Goal: Task Accomplishment & Management: Manage account settings

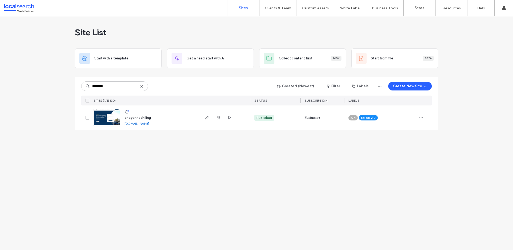
type input "********"
click at [109, 121] on img at bounding box center [107, 127] width 26 height 36
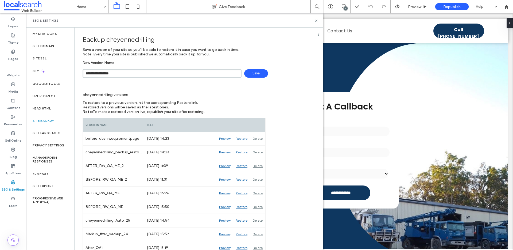
type input "**********"
click at [317, 21] on icon at bounding box center [316, 21] width 4 height 4
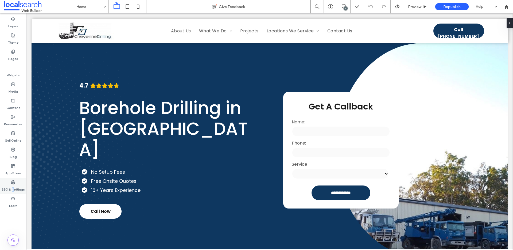
click at [13, 187] on label "SEO & Settings" at bounding box center [13, 187] width 23 height 7
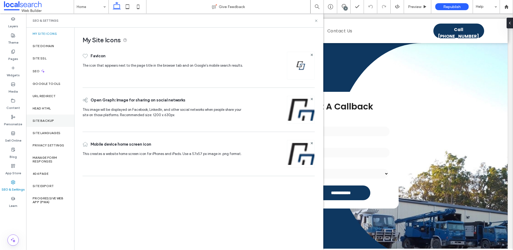
click at [45, 122] on label "Site Backup" at bounding box center [43, 121] width 21 height 4
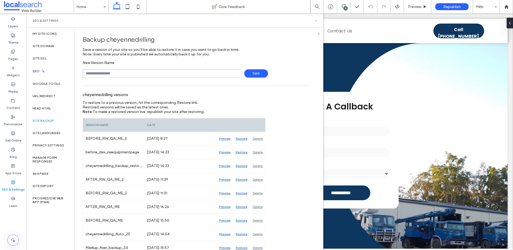
click at [316, 20] on use at bounding box center [316, 21] width 2 height 2
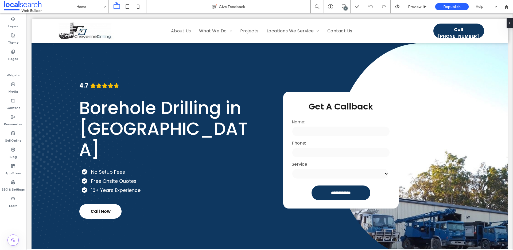
click at [344, 8] on div "9" at bounding box center [346, 8] width 4 height 4
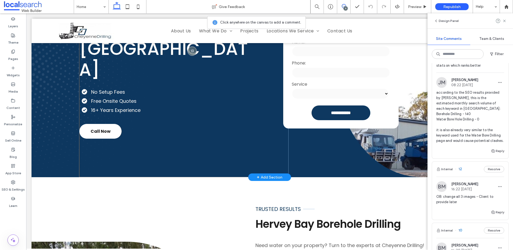
scroll to position [86, 0]
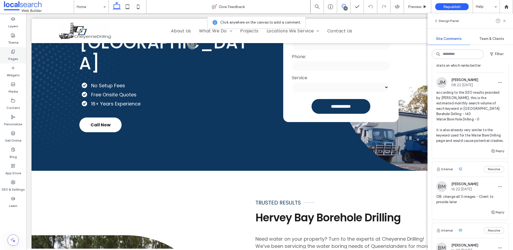
click at [11, 55] on label "Pages" at bounding box center [13, 57] width 10 height 7
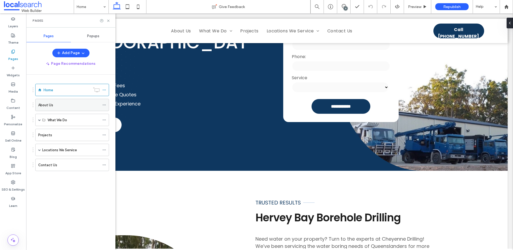
scroll to position [0, 0]
click at [39, 119] on span at bounding box center [39, 119] width 3 height 3
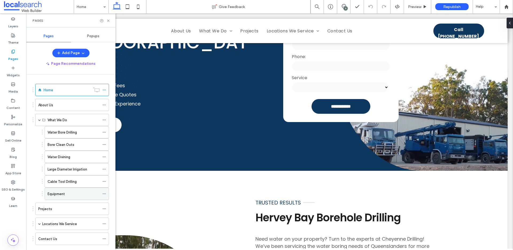
click at [67, 195] on div "Equipment" at bounding box center [74, 194] width 52 height 6
click at [110, 20] on icon at bounding box center [108, 21] width 4 height 4
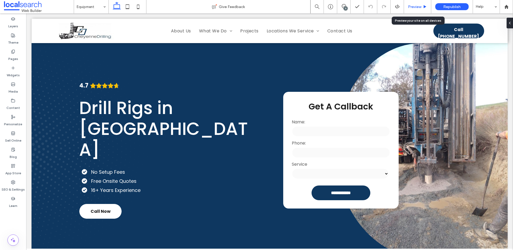
click at [415, 9] on span "Preview" at bounding box center [414, 7] width 13 height 5
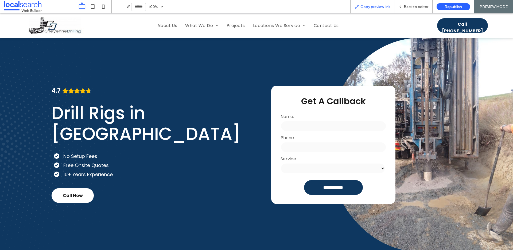
click at [369, 9] on div "Copy preview link" at bounding box center [372, 6] width 44 height 13
click at [368, 7] on span "Copy preview link" at bounding box center [375, 7] width 30 height 5
click at [416, 6] on span "Back to editor" at bounding box center [416, 7] width 25 height 5
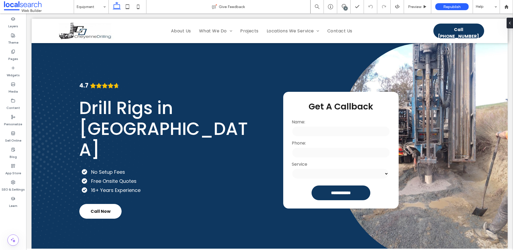
click at [347, 7] on div "9" at bounding box center [346, 8] width 4 height 4
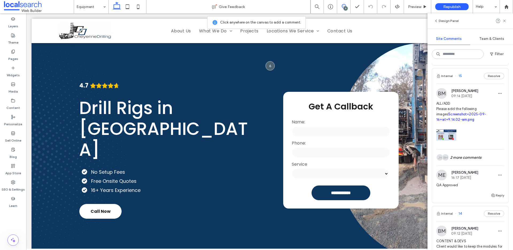
scroll to position [103, 0]
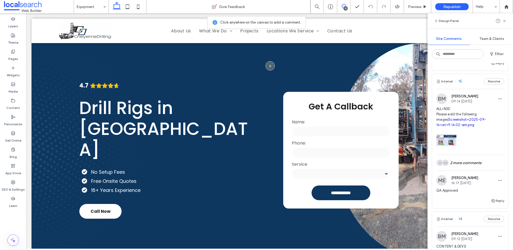
click at [461, 81] on span "15" at bounding box center [458, 81] width 7 height 5
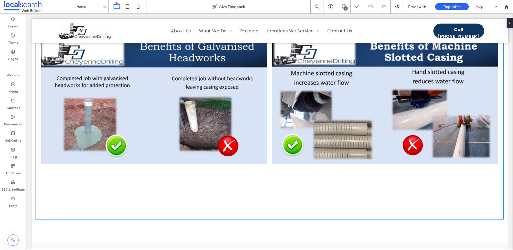
scroll to position [1099, 0]
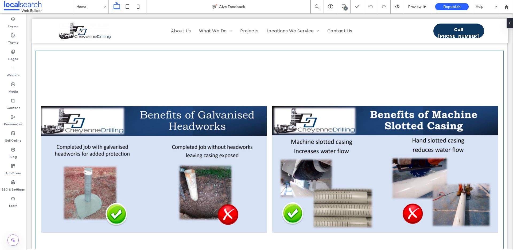
click at [97, 156] on link at bounding box center [154, 169] width 226 height 226
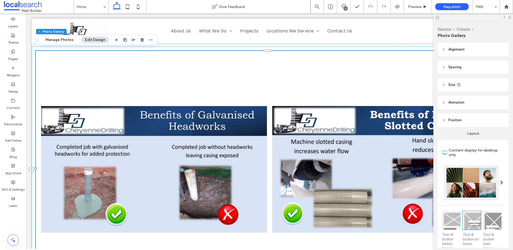
click at [166, 141] on link at bounding box center [154, 169] width 226 height 226
click at [511, 18] on icon at bounding box center [509, 16] width 3 height 3
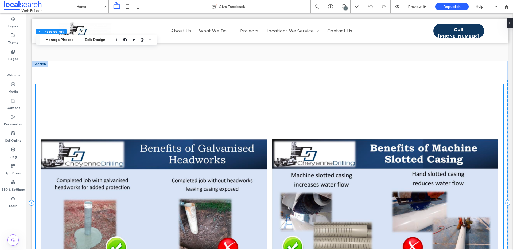
scroll to position [1056, 0]
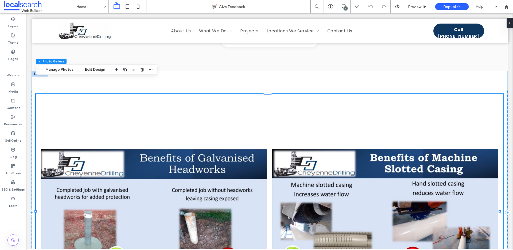
click at [63, 120] on link at bounding box center [154, 212] width 226 height 226
click at [91, 68] on button "Edit Design" at bounding box center [94, 69] width 27 height 6
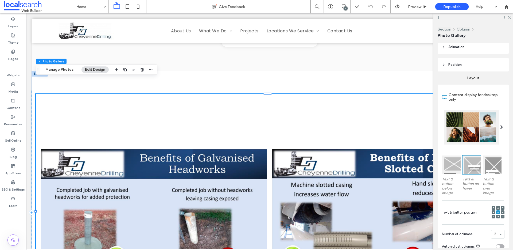
scroll to position [156, 0]
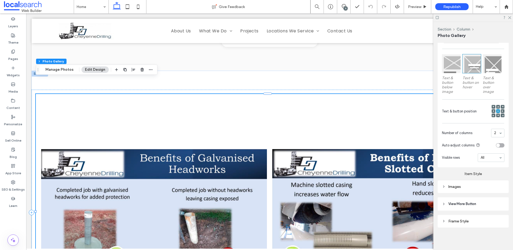
click at [454, 186] on div "Images" at bounding box center [473, 186] width 63 height 5
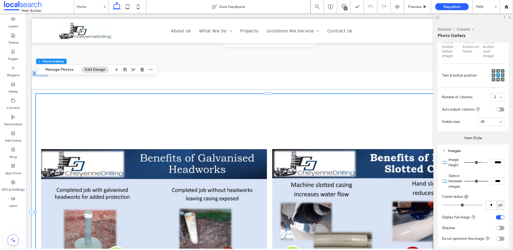
scroll to position [125, 0]
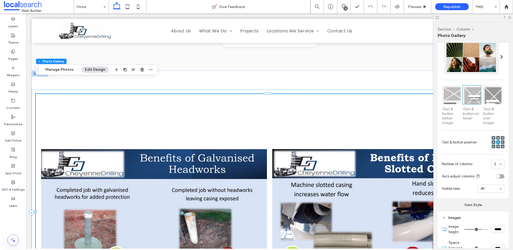
click at [446, 215] on div "Images" at bounding box center [473, 217] width 63 height 5
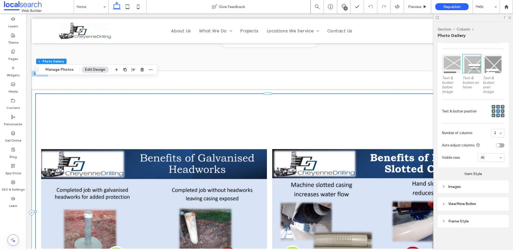
scroll to position [0, 0]
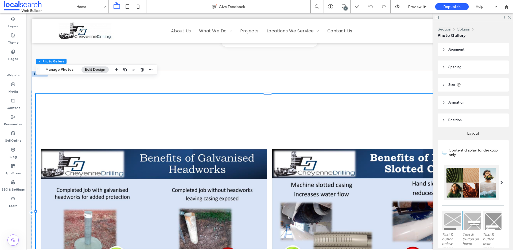
click at [452, 68] on span "Spacing" at bounding box center [454, 66] width 13 height 5
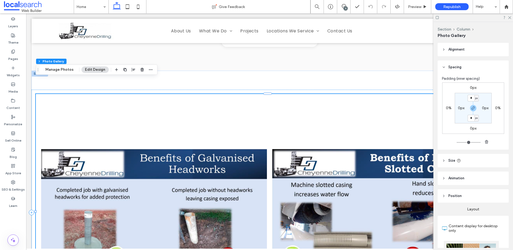
click at [458, 108] on label "0px" at bounding box center [461, 108] width 6 height 5
type input "**"
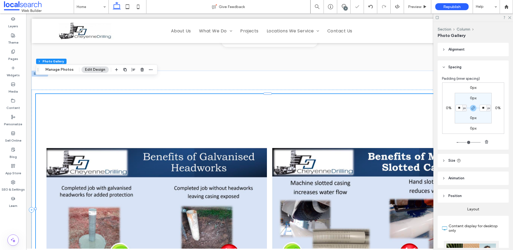
type input "*"
type input "**"
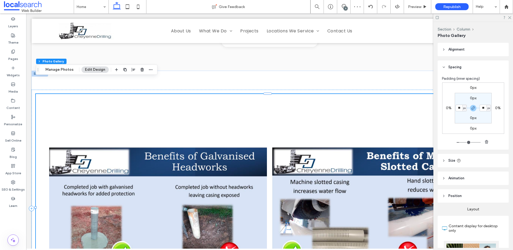
type input "*"
type input "**"
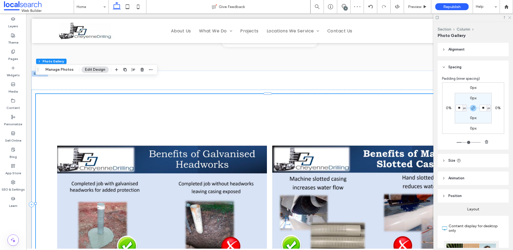
click at [510, 18] on use at bounding box center [509, 17] width 3 height 3
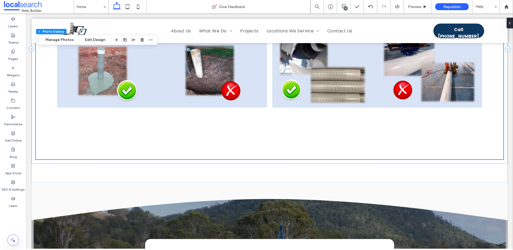
scroll to position [1249, 0]
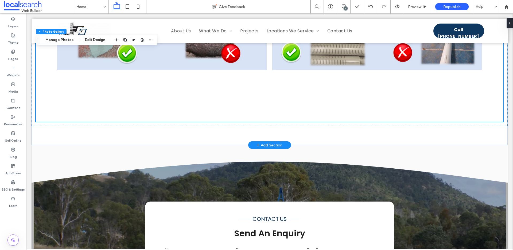
click at [204, 83] on link at bounding box center [162, 11] width 210 height 210
click at [102, 41] on button "Edit Design" at bounding box center [94, 40] width 27 height 6
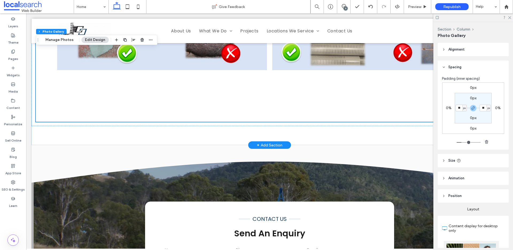
click at [250, 90] on link at bounding box center [162, 11] width 210 height 210
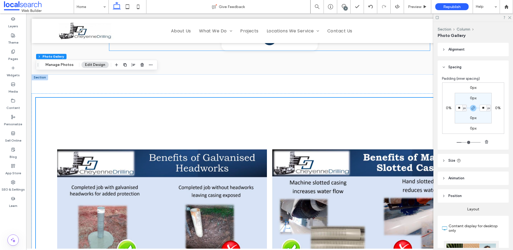
scroll to position [1072, 0]
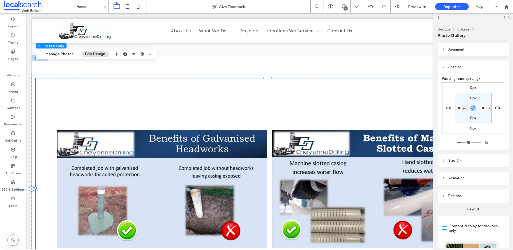
click at [509, 18] on use at bounding box center [509, 17] width 3 height 3
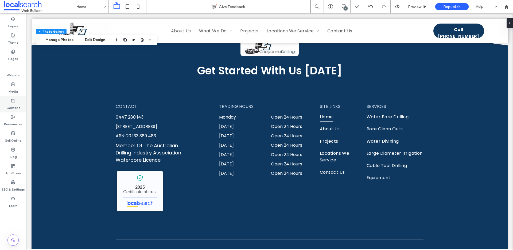
scroll to position [2011, 0]
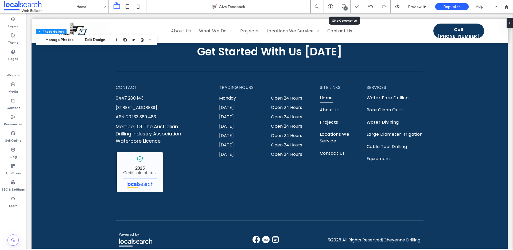
click at [346, 10] on div "9" at bounding box center [343, 6] width 13 height 13
click at [344, 5] on icon at bounding box center [344, 6] width 4 height 4
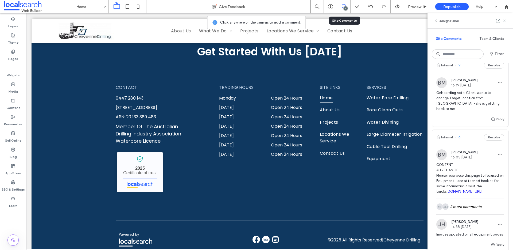
scroll to position [713, 0]
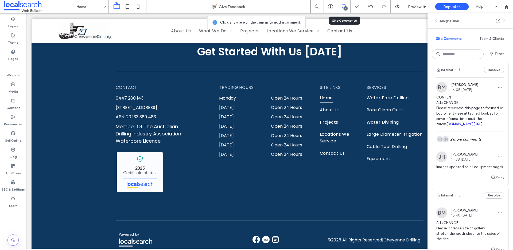
click at [460, 127] on span "CONTENT ALL/CHANGE Please repurpose this page to focused on Equipment - see att…" at bounding box center [470, 111] width 68 height 32
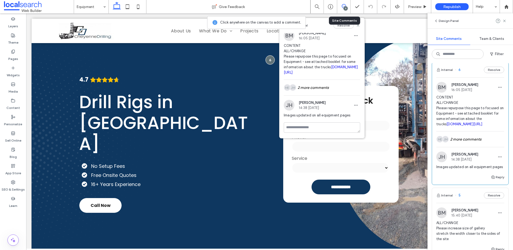
scroll to position [14, 0]
click at [330, 127] on textarea at bounding box center [322, 127] width 76 height 10
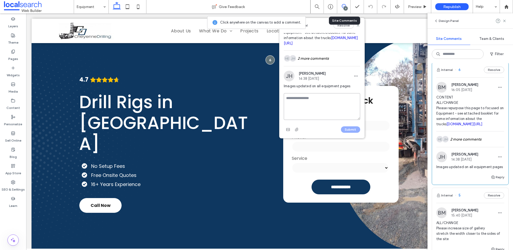
scroll to position [43, 0]
type textarea "**********"
click at [349, 127] on button "Submit" at bounding box center [350, 129] width 19 height 6
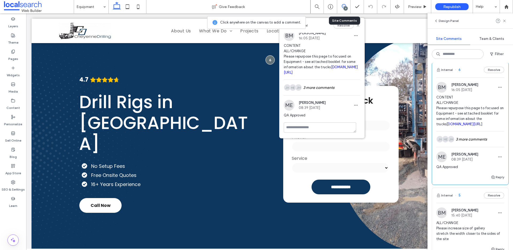
scroll to position [14, 0]
click at [356, 26] on icon at bounding box center [358, 25] width 4 height 4
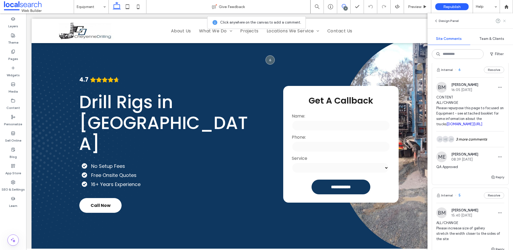
click at [506, 20] on use at bounding box center [504, 21] width 2 height 2
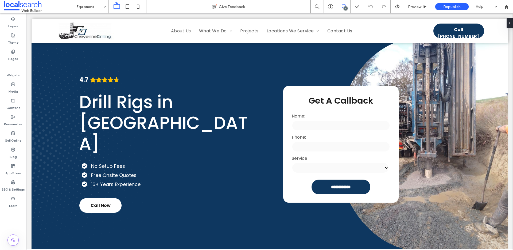
click at [342, 4] on icon at bounding box center [344, 6] width 4 height 4
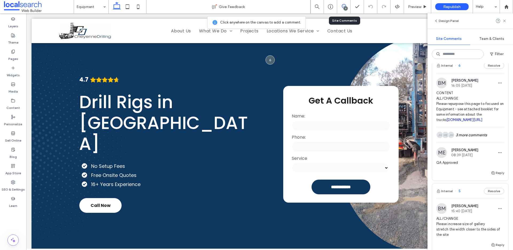
scroll to position [709, 0]
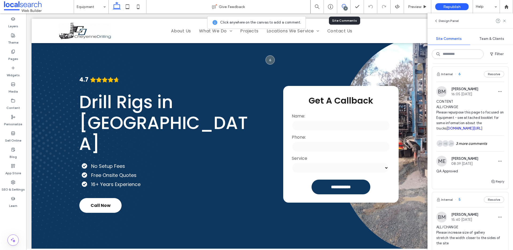
click at [462, 130] on link "irp.cdn-website.com/58cb0dd7/files/uploaded/Cheyenne+Drilling+Information+Bookl…" at bounding box center [464, 128] width 36 height 4
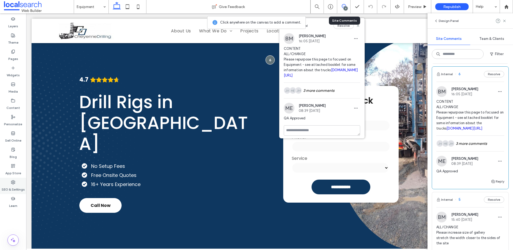
click at [18, 182] on div "SEO & Settings" at bounding box center [13, 185] width 26 height 16
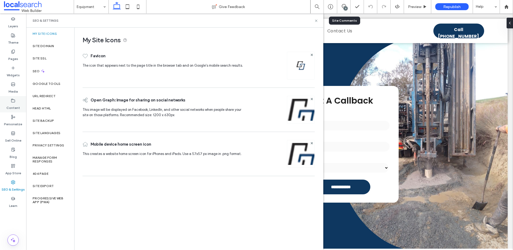
click at [11, 101] on icon at bounding box center [13, 100] width 4 height 4
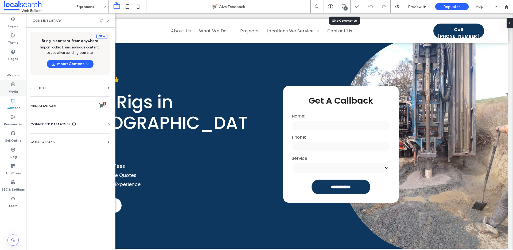
click at [12, 85] on icon at bounding box center [13, 84] width 4 height 4
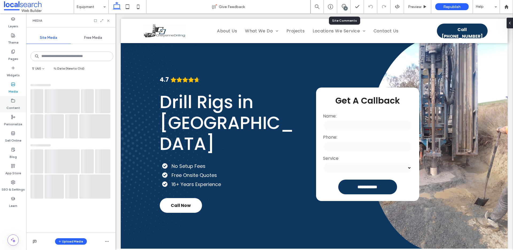
click at [14, 106] on label "Content" at bounding box center [13, 106] width 14 height 7
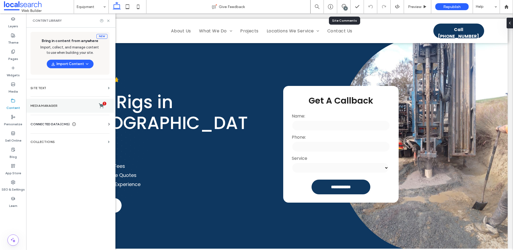
click at [52, 104] on label "Media Manager 1" at bounding box center [69, 105] width 79 height 5
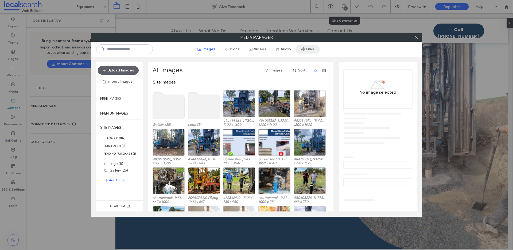
click at [312, 49] on button "Files" at bounding box center [308, 49] width 24 height 9
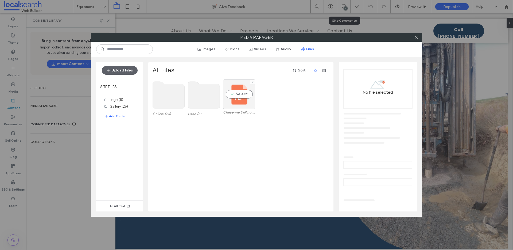
click at [241, 95] on div "Select" at bounding box center [239, 93] width 32 height 29
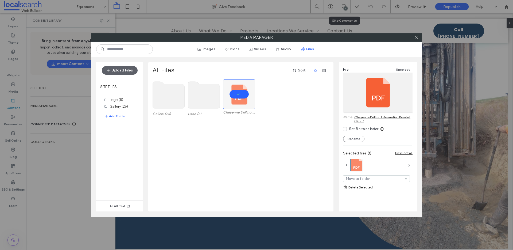
click at [367, 118] on link "Cheyenne Drilling Information Booklet (1).pdf" at bounding box center [383, 119] width 58 height 8
click at [417, 37] on icon at bounding box center [417, 38] width 4 height 4
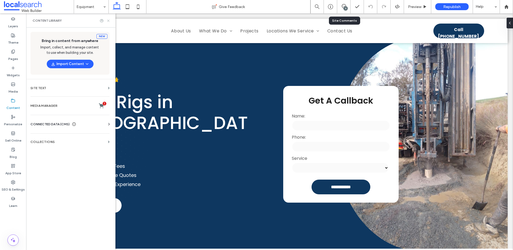
click at [108, 21] on icon at bounding box center [108, 21] width 4 height 4
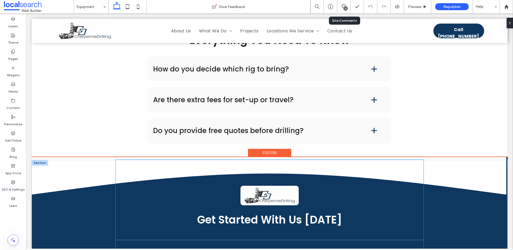
scroll to position [950, 0]
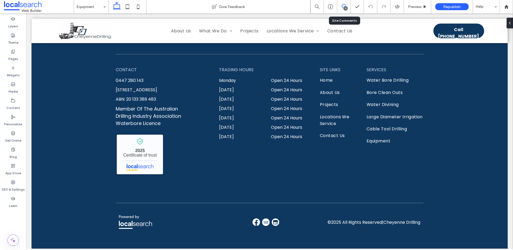
click at [348, 7] on span at bounding box center [343, 6] width 13 height 4
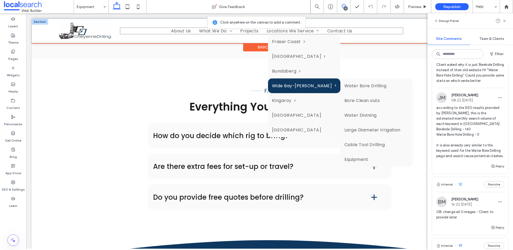
scroll to position [692, 0]
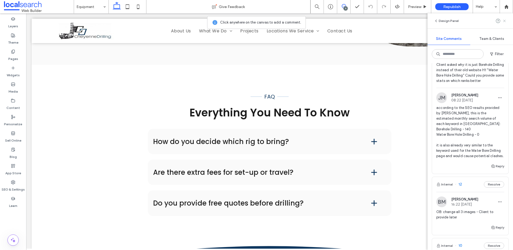
click at [505, 21] on icon at bounding box center [504, 21] width 4 height 4
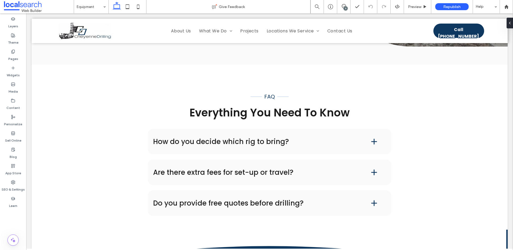
scroll to position [0, 0]
click at [343, 7] on icon at bounding box center [344, 6] width 4 height 4
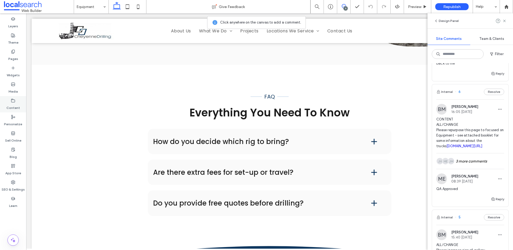
scroll to position [681, 0]
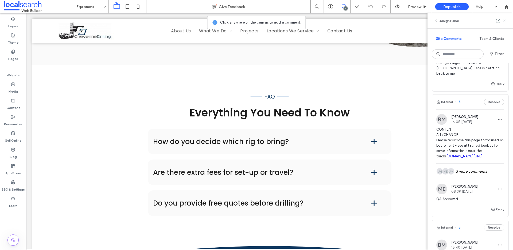
click at [459, 104] on span "6" at bounding box center [458, 101] width 6 height 5
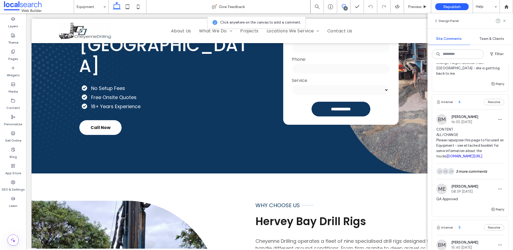
scroll to position [6, 0]
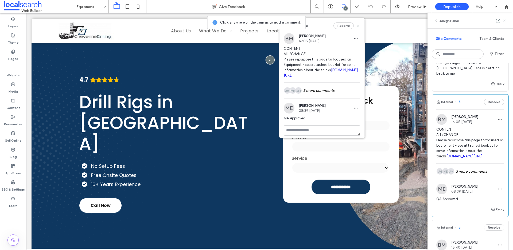
drag, startPoint x: 355, startPoint y: 26, endPoint x: 388, endPoint y: 12, distance: 36.1
click at [357, 26] on use at bounding box center [358, 25] width 2 height 2
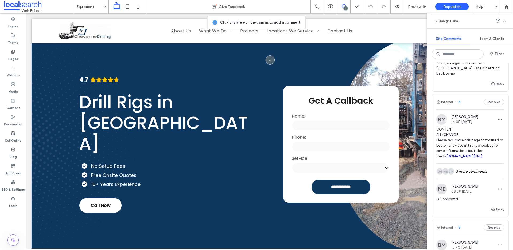
drag, startPoint x: 504, startPoint y: 20, endPoint x: 497, endPoint y: 30, distance: 11.7
click at [504, 20] on icon at bounding box center [504, 21] width 4 height 4
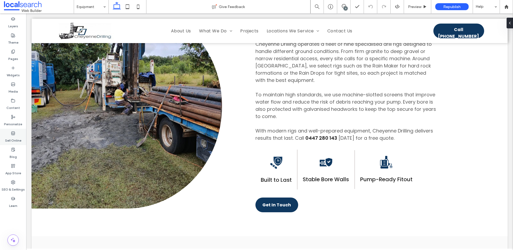
scroll to position [250, 0]
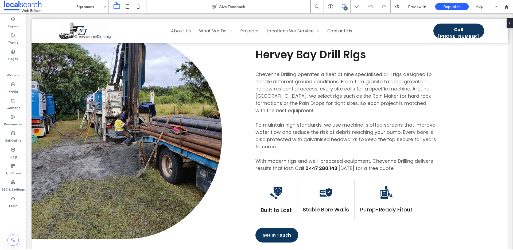
click at [348, 6] on span at bounding box center [343, 6] width 13 height 4
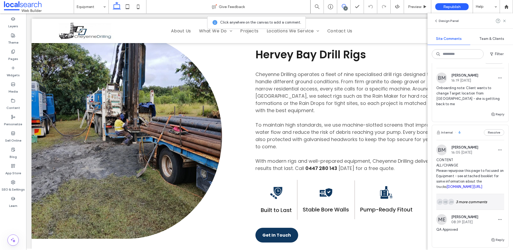
scroll to position [651, 0]
click at [464, 188] on link "irp.cdn-website.com/58cb0dd7/files/uploaded/Cheyenne+Drilling+Information+Bookl…" at bounding box center [464, 186] width 36 height 4
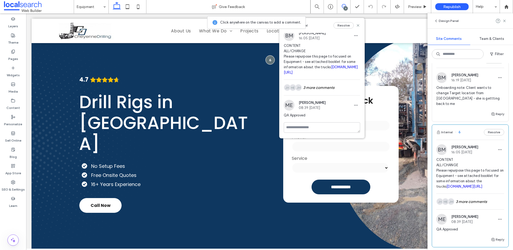
scroll to position [14, 0]
click at [334, 88] on div "JM ME JH 3 more comments" at bounding box center [322, 87] width 76 height 15
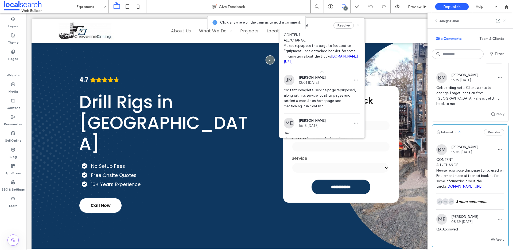
scroll to position [57, 0]
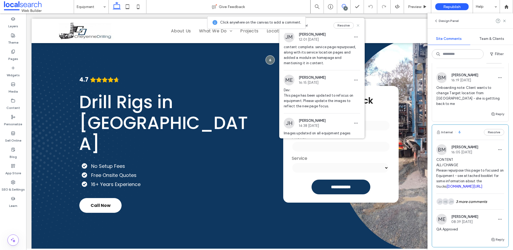
click at [356, 24] on icon at bounding box center [358, 25] width 4 height 4
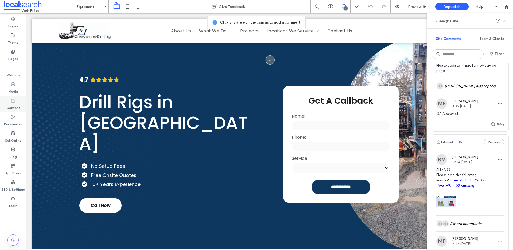
scroll to position [99, 0]
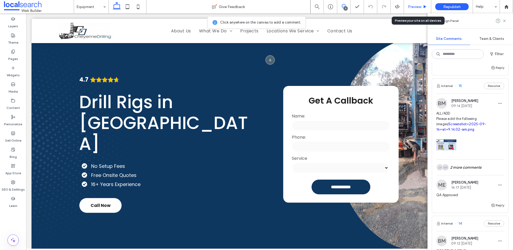
click at [416, 5] on span "Preview" at bounding box center [414, 7] width 13 height 5
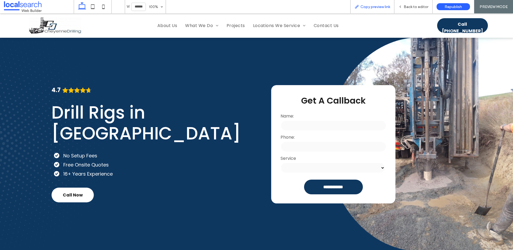
click at [370, 10] on div "Copy preview link" at bounding box center [372, 6] width 44 height 13
click at [369, 8] on span "Copy preview link" at bounding box center [375, 7] width 30 height 5
click at [419, 3] on div "Back to editor" at bounding box center [413, 6] width 38 height 13
click at [417, 3] on div "Back to editor" at bounding box center [413, 6] width 38 height 13
click at [417, 5] on span "Back to editor" at bounding box center [416, 7] width 25 height 5
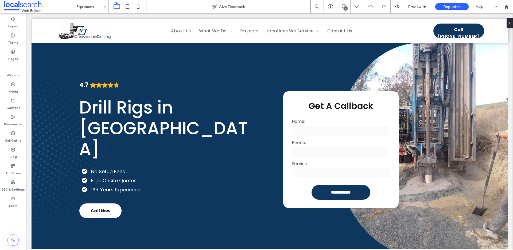
scroll to position [6, 0]
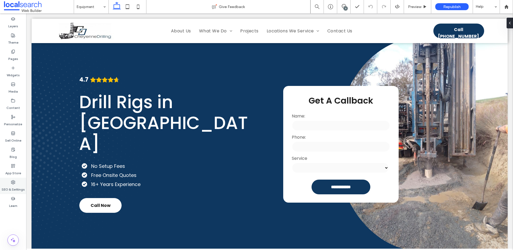
click at [15, 187] on label "SEO & Settings" at bounding box center [13, 187] width 23 height 7
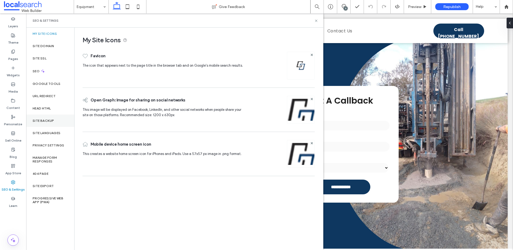
click at [51, 116] on div "Site Backup" at bounding box center [50, 120] width 48 height 12
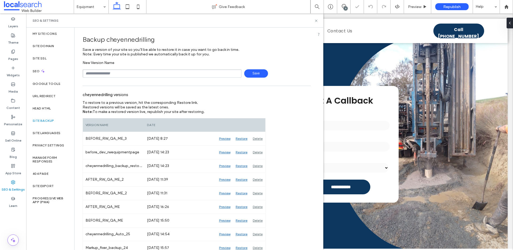
click at [121, 72] on input "text" at bounding box center [162, 73] width 159 height 8
type input "**********"
click at [43, 71] on icon at bounding box center [43, 71] width 5 height 5
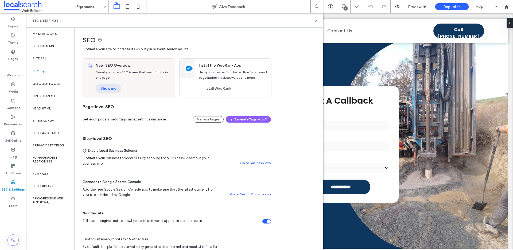
click at [113, 86] on button "Show me" at bounding box center [109, 88] width 26 height 9
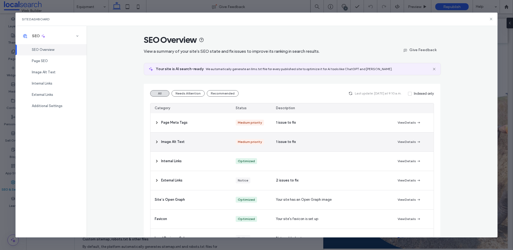
click at [172, 138] on div "Image Alt Text" at bounding box center [190, 141] width 81 height 19
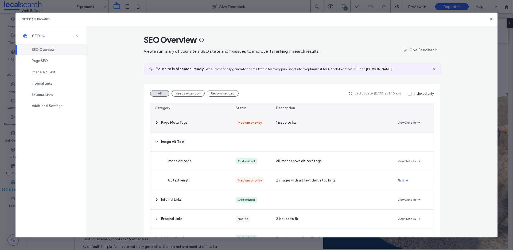
click at [167, 123] on span "Page Meta Tags" at bounding box center [174, 122] width 26 height 5
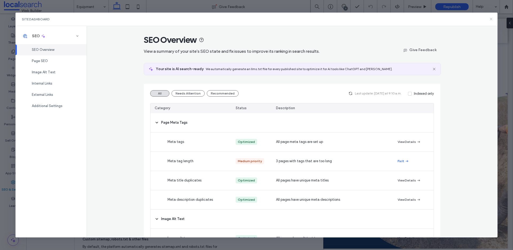
click at [491, 20] on icon at bounding box center [491, 19] width 4 height 4
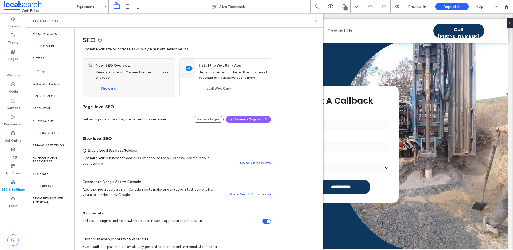
click at [317, 21] on icon at bounding box center [316, 21] width 4 height 4
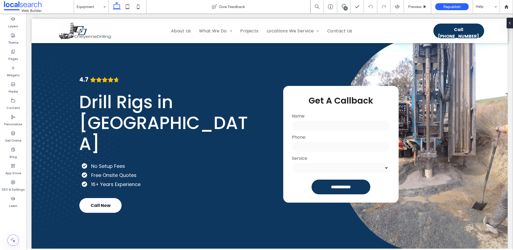
click at [344, 5] on icon at bounding box center [344, 6] width 4 height 4
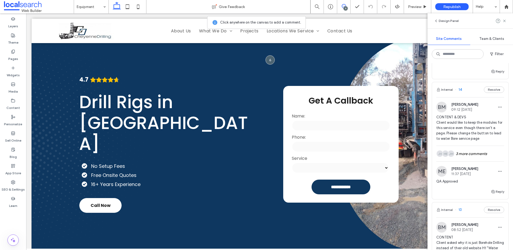
scroll to position [227, 0]
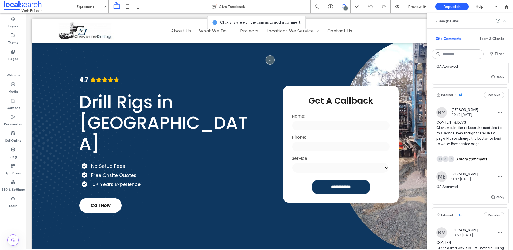
click at [461, 94] on span "14" at bounding box center [458, 94] width 7 height 5
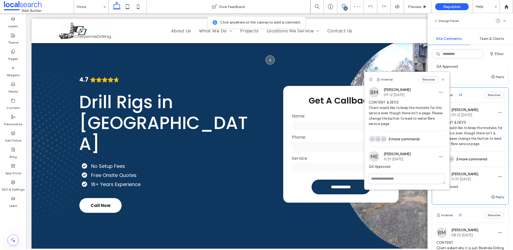
drag, startPoint x: 367, startPoint y: 83, endPoint x: 411, endPoint y: 64, distance: 48.5
click at [411, 72] on div "Internal Resolve" at bounding box center [406, 79] width 85 height 15
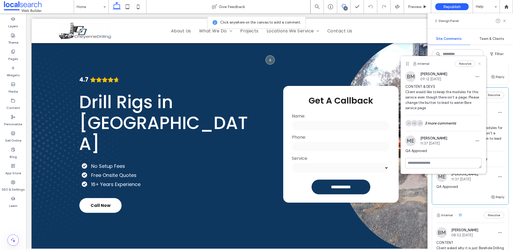
click at [479, 64] on use at bounding box center [479, 64] width 2 height 2
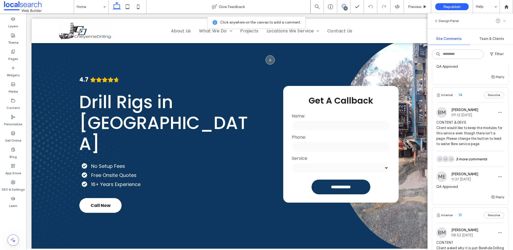
click at [504, 22] on icon at bounding box center [504, 21] width 4 height 4
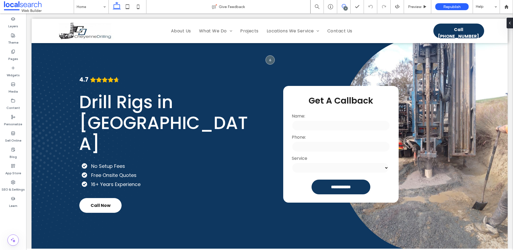
click at [343, 7] on icon at bounding box center [344, 6] width 4 height 4
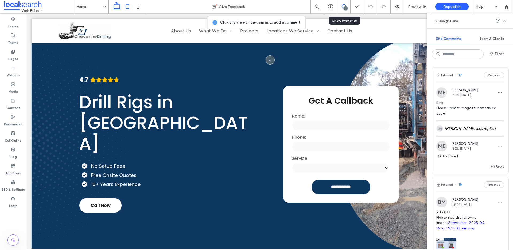
click at [126, 7] on icon at bounding box center [127, 6] width 11 height 11
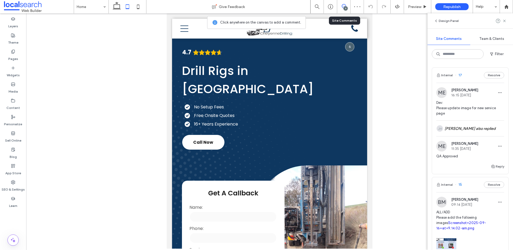
drag, startPoint x: 506, startPoint y: 22, endPoint x: 492, endPoint y: 31, distance: 16.8
click at [506, 22] on icon at bounding box center [504, 21] width 4 height 4
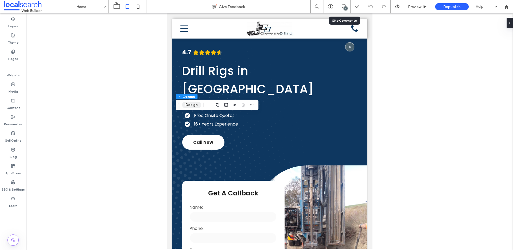
click at [195, 106] on button "Design" at bounding box center [191, 105] width 19 height 6
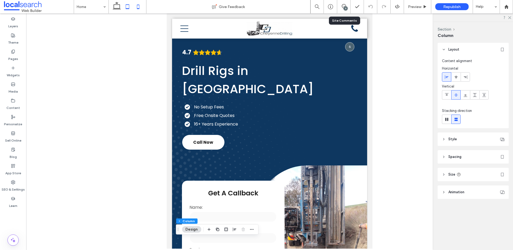
click at [136, 7] on icon at bounding box center [138, 6] width 11 height 11
type input "**"
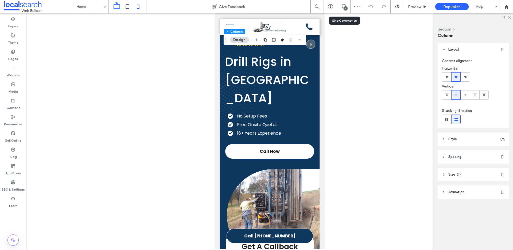
click at [119, 8] on use at bounding box center [117, 5] width 8 height 7
type input "***"
type input "****"
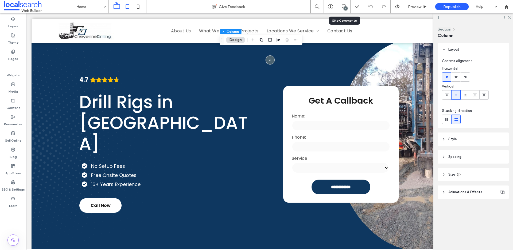
click at [126, 6] on icon at bounding box center [127, 6] width 11 height 11
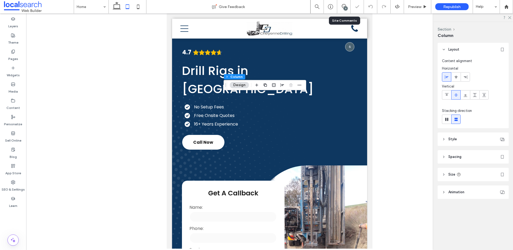
click at [242, 85] on button "Design" at bounding box center [239, 85] width 19 height 6
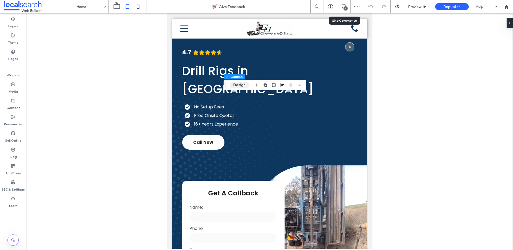
click at [242, 85] on button "Design" at bounding box center [239, 85] width 19 height 6
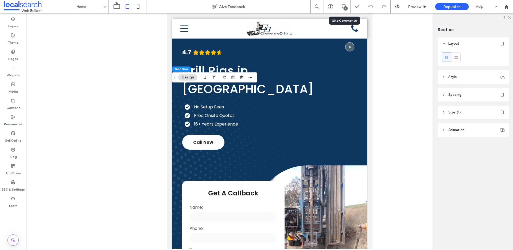
click at [465, 76] on header "Style" at bounding box center [473, 76] width 71 height 13
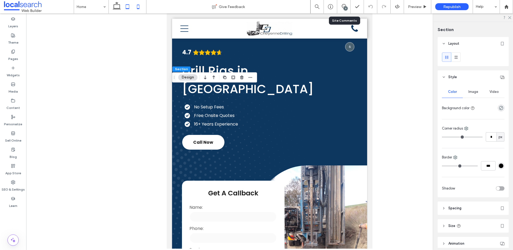
click at [140, 8] on icon at bounding box center [138, 6] width 11 height 11
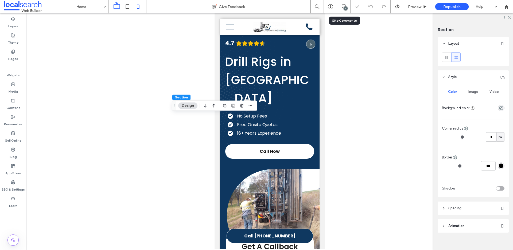
click at [115, 10] on icon at bounding box center [116, 6] width 11 height 11
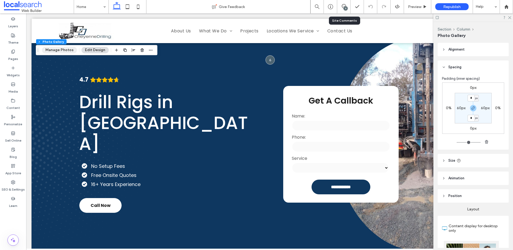
click at [61, 50] on button "Manage Photos" at bounding box center [59, 50] width 35 height 6
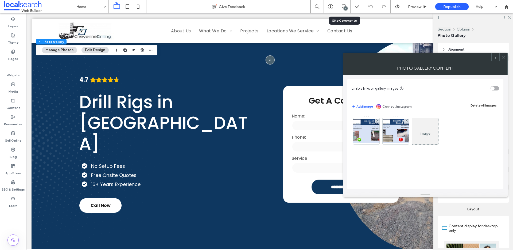
click at [97, 52] on button "Edit Design" at bounding box center [94, 50] width 27 height 6
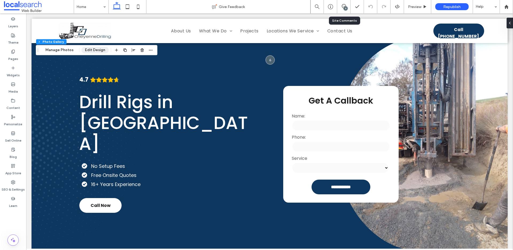
click at [97, 52] on button "Edit Design" at bounding box center [94, 50] width 27 height 6
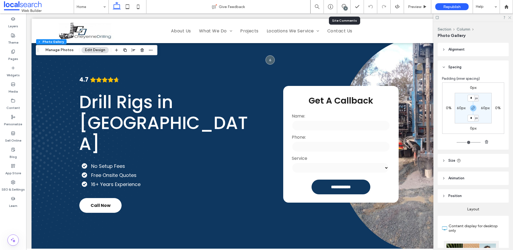
click at [509, 18] on icon at bounding box center [509, 16] width 3 height 3
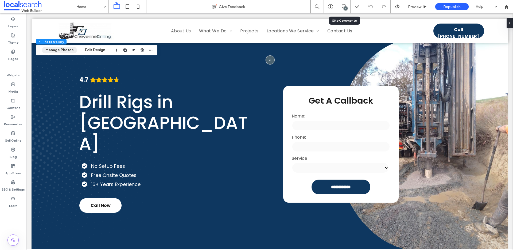
click at [61, 48] on button "Manage Photos" at bounding box center [59, 50] width 35 height 6
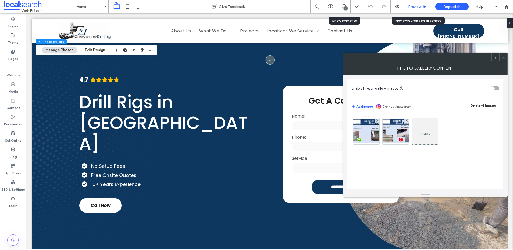
click at [417, 7] on span "Preview" at bounding box center [414, 7] width 13 height 5
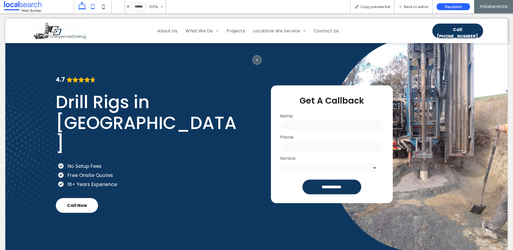
click at [93, 7] on icon at bounding box center [92, 6] width 11 height 11
type input "*****"
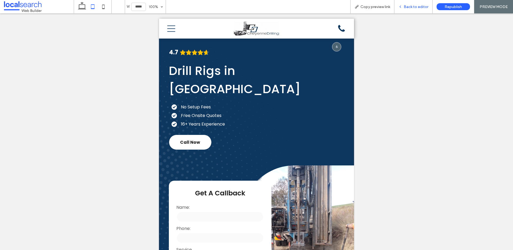
click at [417, 8] on span "Back to editor" at bounding box center [416, 7] width 25 height 5
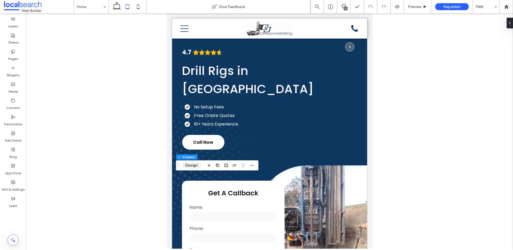
click at [197, 164] on button "Design" at bounding box center [191, 165] width 19 height 6
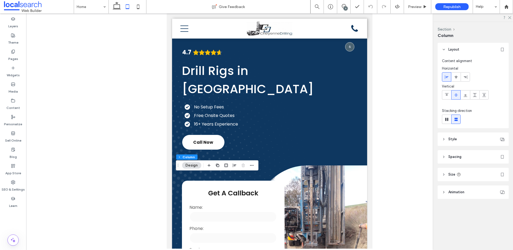
click at [473, 138] on header "Style" at bounding box center [473, 138] width 71 height 13
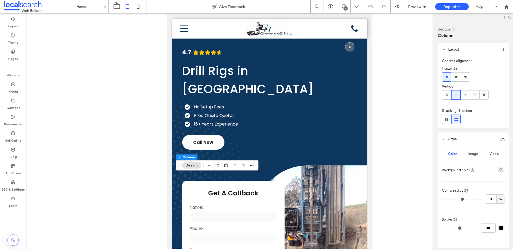
click at [473, 138] on header "Style" at bounding box center [473, 138] width 71 height 13
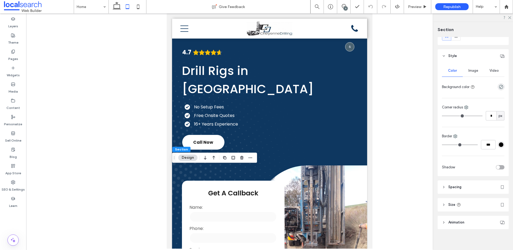
scroll to position [24, 0]
click at [184, 158] on button "Design" at bounding box center [187, 157] width 19 height 6
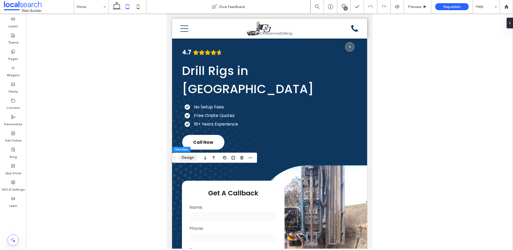
click at [184, 158] on button "Design" at bounding box center [187, 157] width 19 height 6
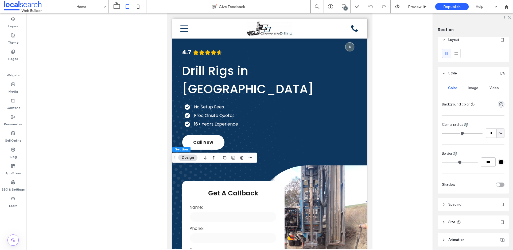
scroll to position [0, 0]
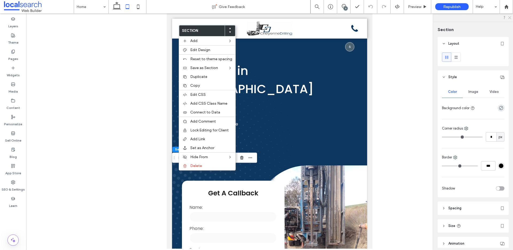
click at [509, 18] on use at bounding box center [509, 17] width 3 height 3
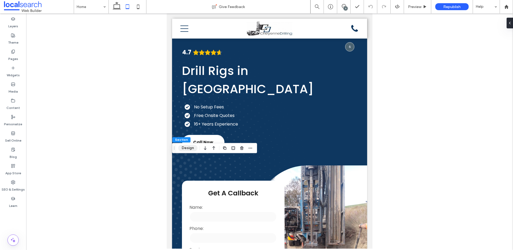
click at [193, 149] on button "Design" at bounding box center [187, 148] width 19 height 6
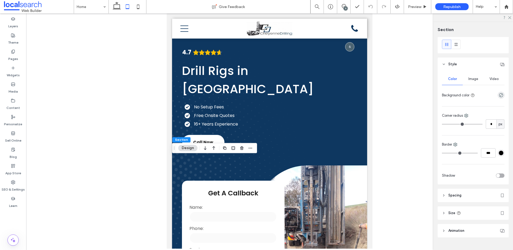
scroll to position [24, 0]
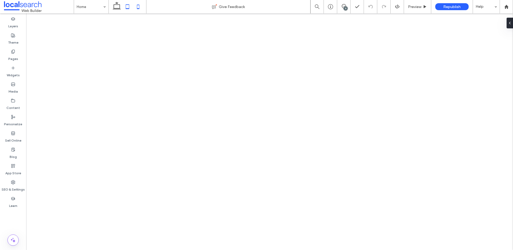
click at [141, 5] on icon at bounding box center [138, 6] width 11 height 11
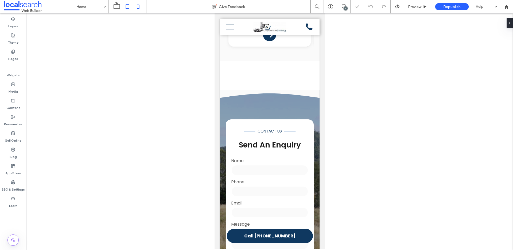
click at [129, 6] on icon at bounding box center [127, 6] width 11 height 11
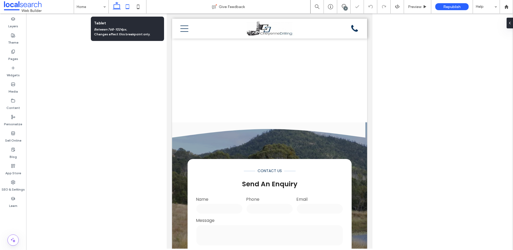
click at [119, 5] on use at bounding box center [117, 5] width 8 height 7
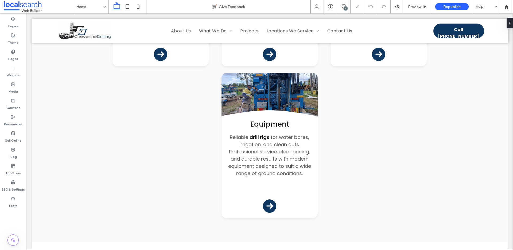
scroll to position [1068, 0]
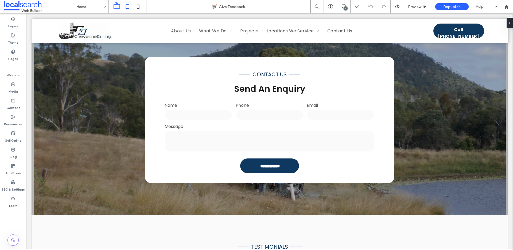
click at [130, 6] on icon at bounding box center [127, 6] width 11 height 11
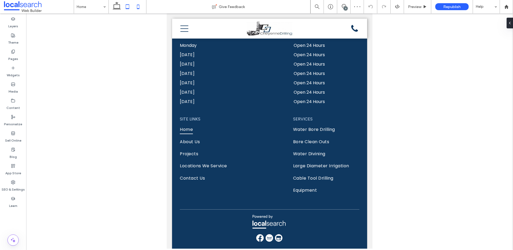
click at [137, 7] on icon at bounding box center [138, 6] width 11 height 11
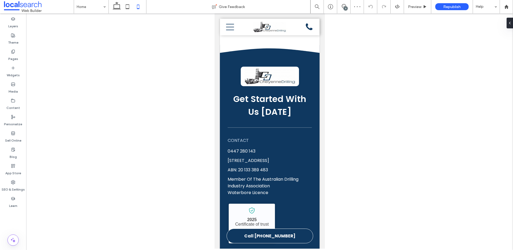
scroll to position [1739, 0]
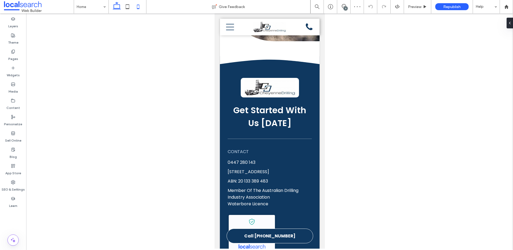
click at [118, 9] on use at bounding box center [117, 5] width 8 height 7
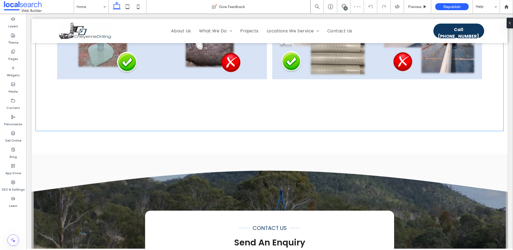
scroll to position [1056, 0]
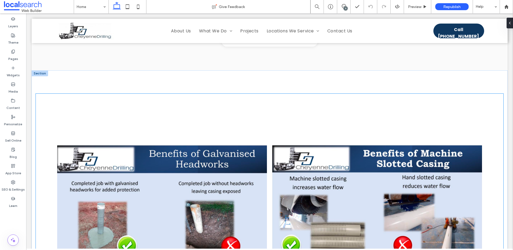
click at [204, 107] on link at bounding box center [162, 204] width 210 height 210
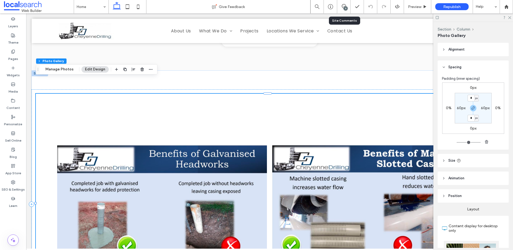
click at [346, 9] on div "9" at bounding box center [346, 8] width 4 height 4
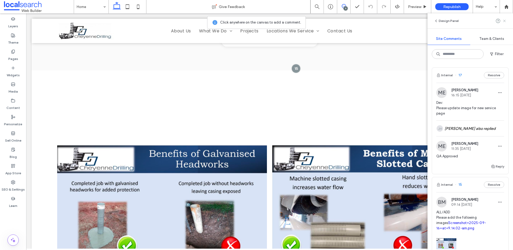
click at [506, 22] on icon at bounding box center [504, 21] width 4 height 4
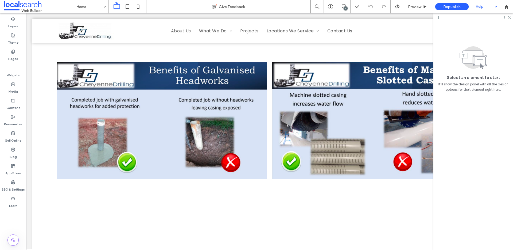
scroll to position [1138, 0]
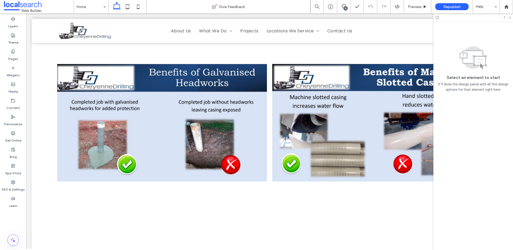
click at [510, 18] on icon at bounding box center [509, 16] width 3 height 3
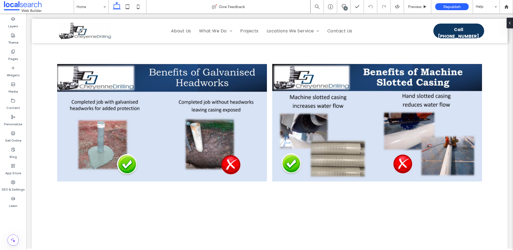
click at [344, 8] on div "9" at bounding box center [346, 8] width 4 height 4
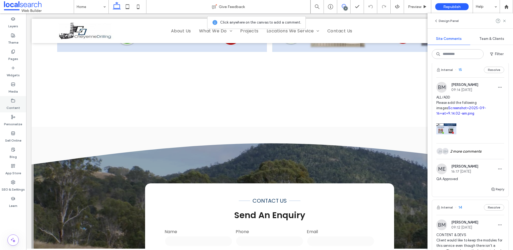
scroll to position [1324, 0]
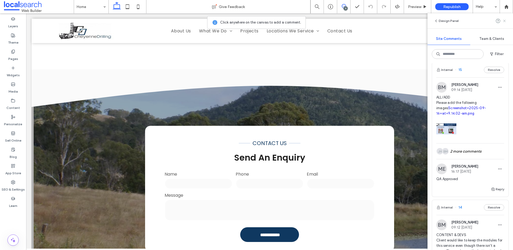
click at [504, 21] on icon at bounding box center [504, 21] width 4 height 4
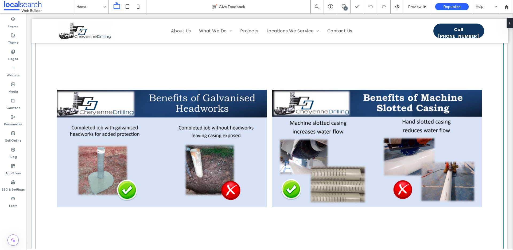
scroll to position [1056, 0]
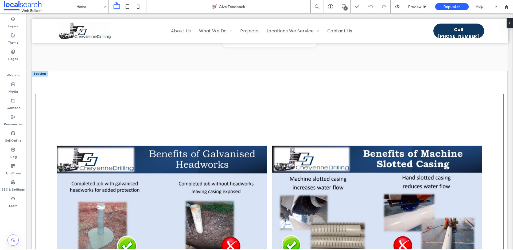
click at [39, 73] on div "Breathtaking colors of our planet Button Portraits of people from around the gl…" at bounding box center [270, 204] width 476 height 267
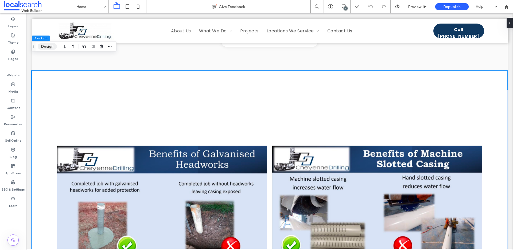
click at [43, 47] on button "Design" at bounding box center [47, 46] width 19 height 6
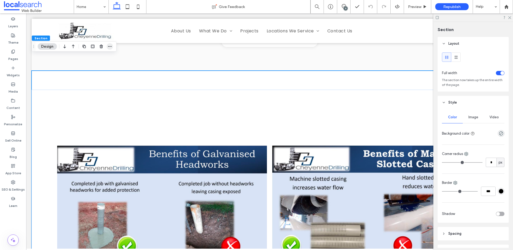
click at [112, 47] on span "button" at bounding box center [110, 46] width 6 height 6
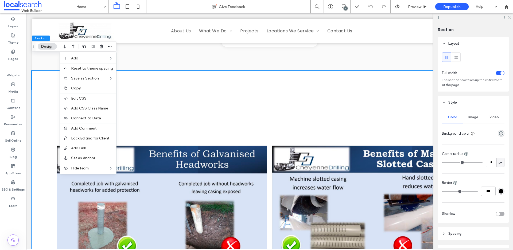
click at [509, 19] on icon at bounding box center [509, 16] width 3 height 3
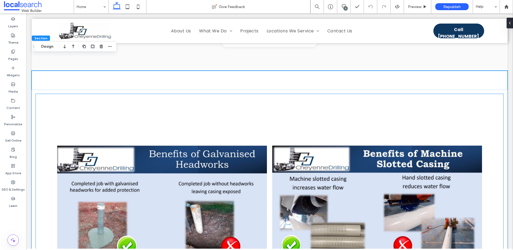
click at [222, 100] on link at bounding box center [162, 204] width 210 height 210
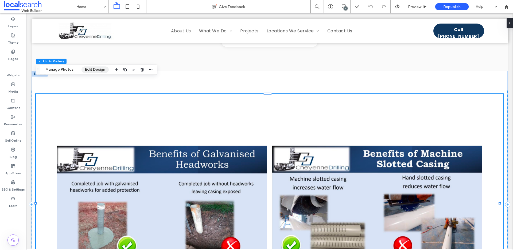
click at [89, 70] on button "Edit Design" at bounding box center [94, 69] width 27 height 6
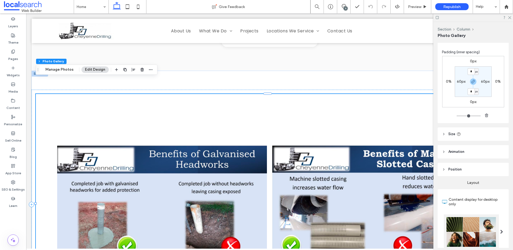
scroll to position [96, 0]
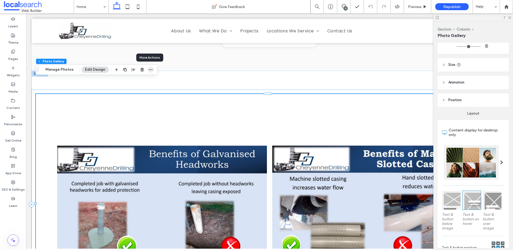
click at [150, 71] on icon "button" at bounding box center [151, 69] width 4 height 4
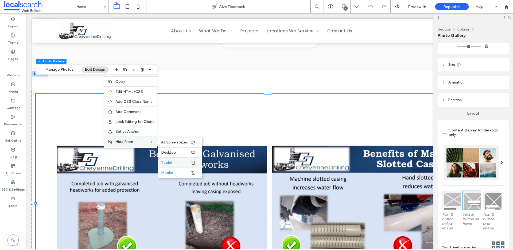
click at [180, 164] on label "Tablet" at bounding box center [175, 162] width 29 height 5
click at [176, 174] on label "Mobile" at bounding box center [175, 172] width 29 height 5
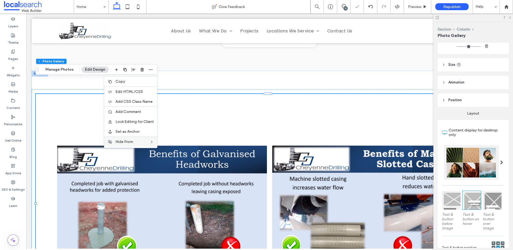
click at [510, 18] on use at bounding box center [509, 17] width 3 height 3
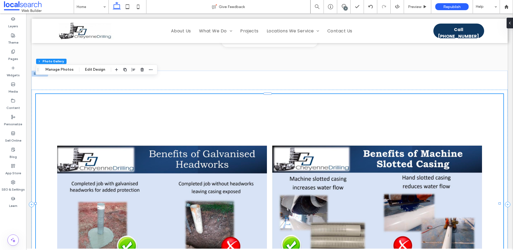
click at [71, 100] on link at bounding box center [162, 204] width 210 height 210
click at [92, 71] on button "Edit Design" at bounding box center [94, 69] width 27 height 6
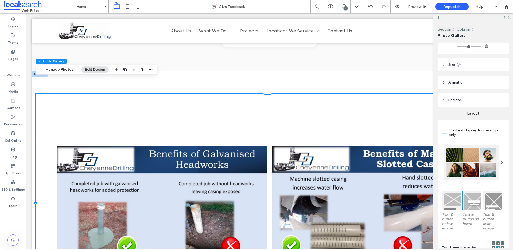
click at [509, 18] on icon at bounding box center [509, 16] width 3 height 3
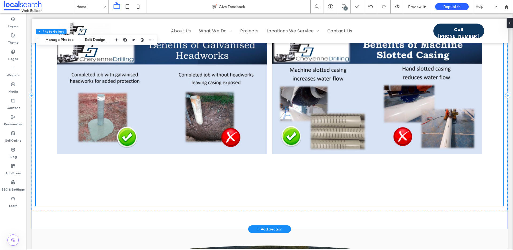
scroll to position [1093, 0]
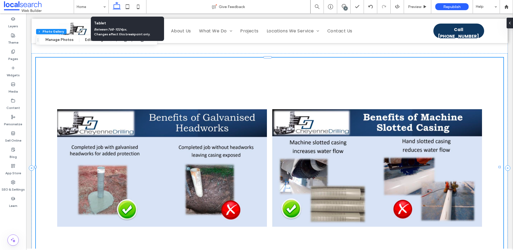
click at [126, 7] on icon at bounding box center [127, 6] width 11 height 11
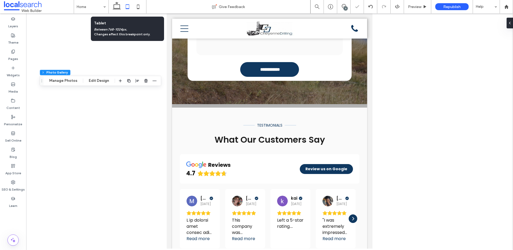
scroll to position [846, 0]
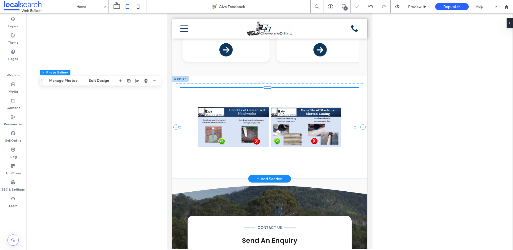
click at [188, 109] on div "Breathtaking colors of our planet Button Portraits of people from around the gl…" at bounding box center [269, 127] width 179 height 79
click at [106, 82] on button "Edit Design" at bounding box center [98, 80] width 27 height 6
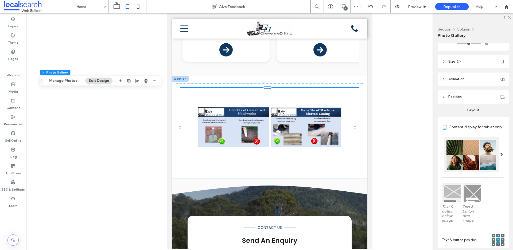
scroll to position [2, 0]
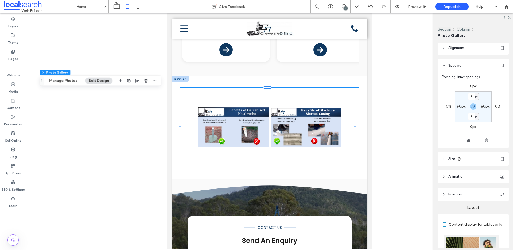
click at [460, 106] on label "60px" at bounding box center [461, 106] width 9 height 5
type input "**"
type input "*"
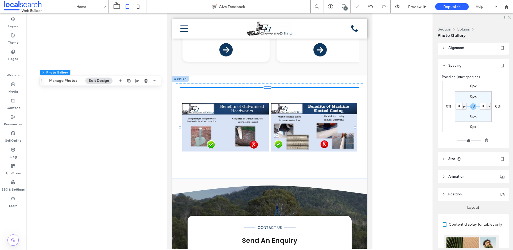
click at [511, 17] on icon at bounding box center [509, 16] width 3 height 3
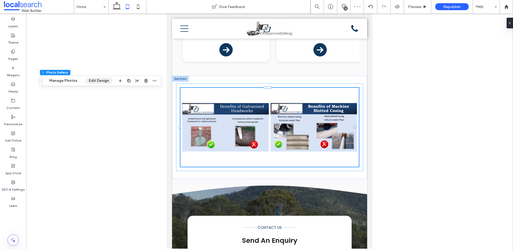
click at [95, 83] on button "Edit Design" at bounding box center [98, 80] width 27 height 6
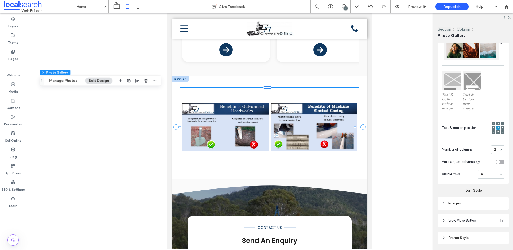
scroll to position [212, 0]
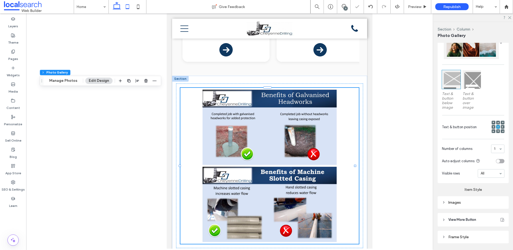
click at [117, 9] on use at bounding box center [117, 5] width 8 height 7
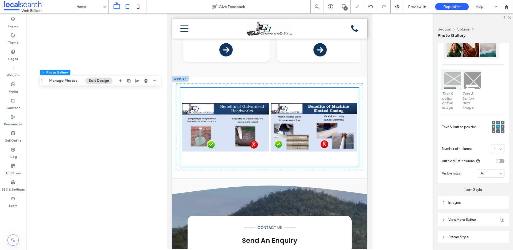
type input "**"
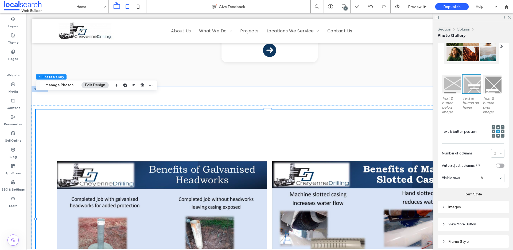
click at [128, 8] on use at bounding box center [127, 6] width 3 height 5
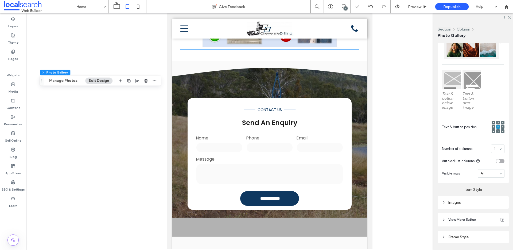
type input "*"
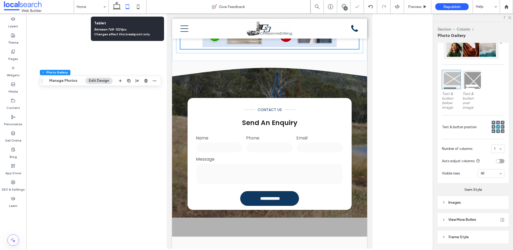
scroll to position [846, 0]
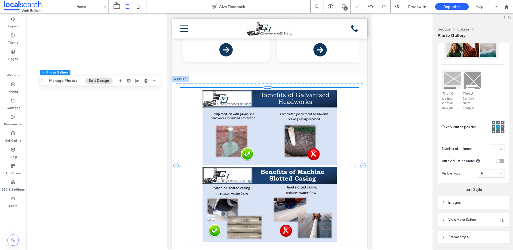
click at [318, 154] on link at bounding box center [269, 127] width 175 height 75
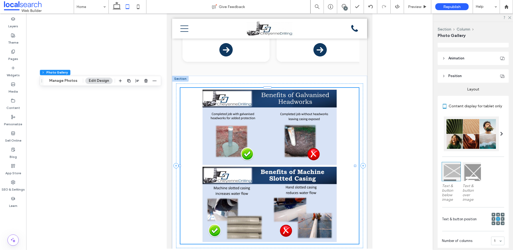
scroll to position [153, 0]
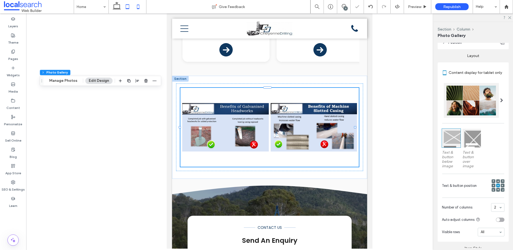
click at [141, 7] on icon at bounding box center [138, 6] width 11 height 11
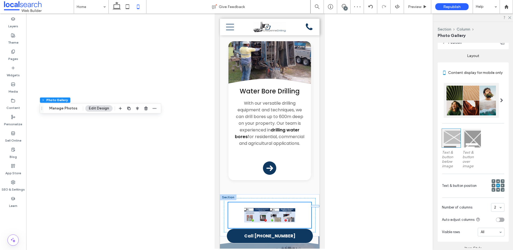
type input "**"
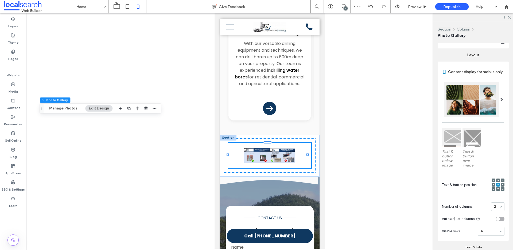
scroll to position [154, 0]
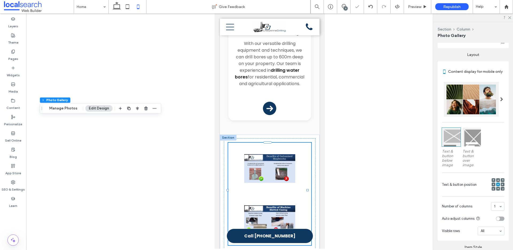
click at [247, 142] on link at bounding box center [269, 167] width 51 height 51
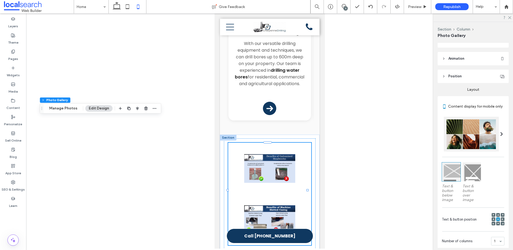
scroll to position [0, 0]
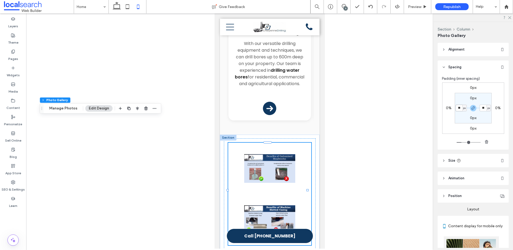
click at [460, 107] on input "**" at bounding box center [459, 107] width 7 height 7
type input "*"
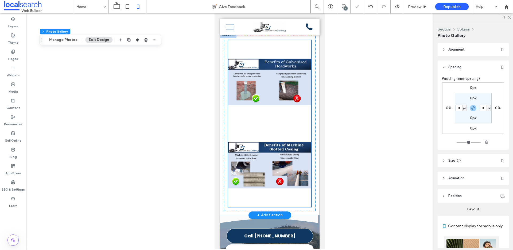
scroll to position [1007, 0]
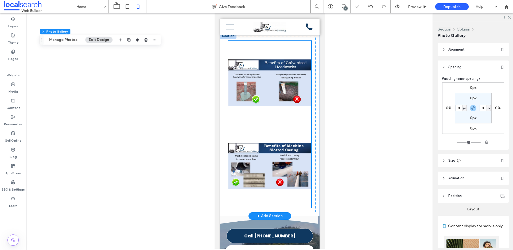
click at [282, 124] on link at bounding box center [269, 165] width 83 height 83
click at [101, 41] on button "Edit Design" at bounding box center [98, 40] width 27 height 6
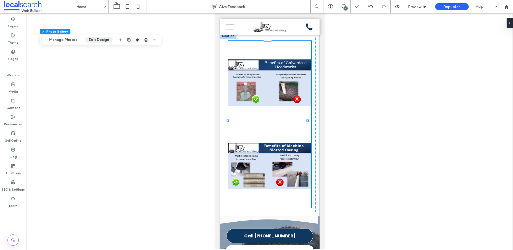
click at [101, 41] on button "Edit Design" at bounding box center [98, 40] width 27 height 6
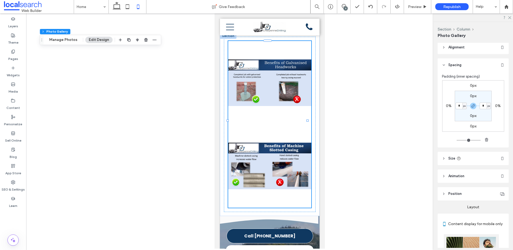
scroll to position [3, 0]
click at [449, 154] on span "Size" at bounding box center [451, 156] width 7 height 5
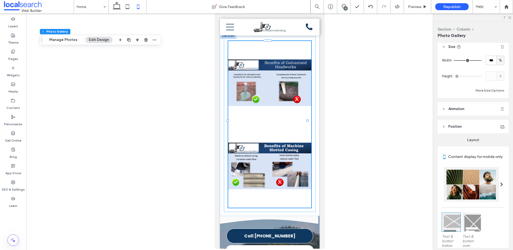
scroll to position [0, 0]
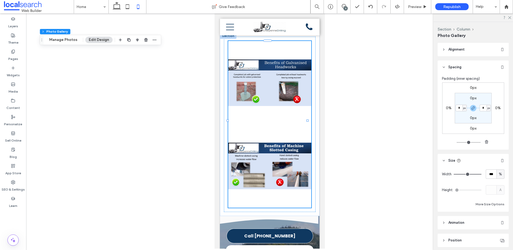
click at [375, 80] on div at bounding box center [269, 130] width 487 height 235
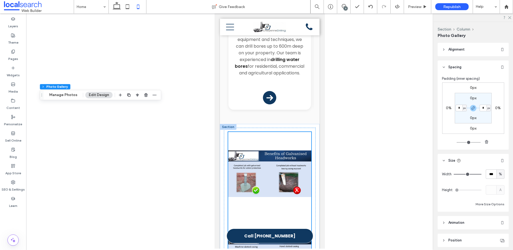
scroll to position [914, 0]
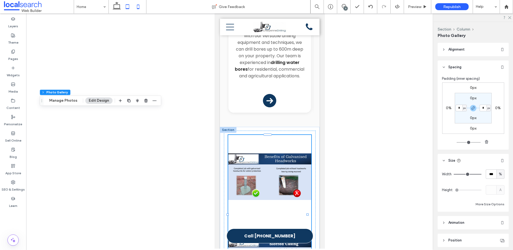
click at [129, 5] on use at bounding box center [127, 6] width 3 height 5
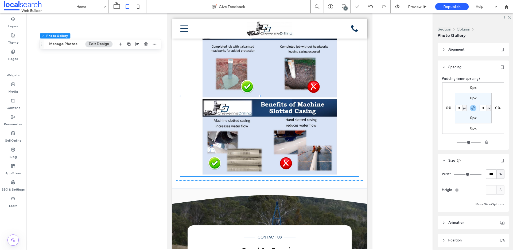
scroll to position [883, 0]
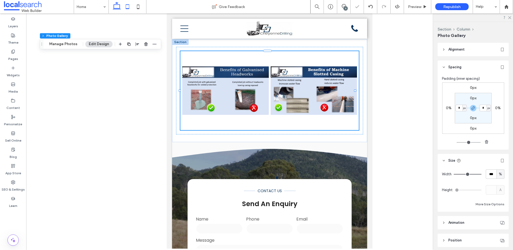
click at [118, 7] on icon at bounding box center [116, 6] width 11 height 11
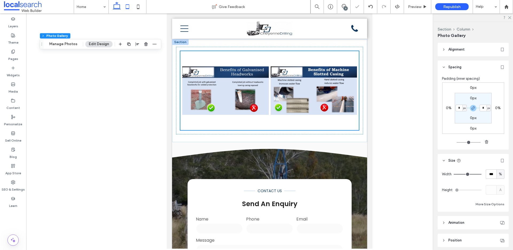
type input "**"
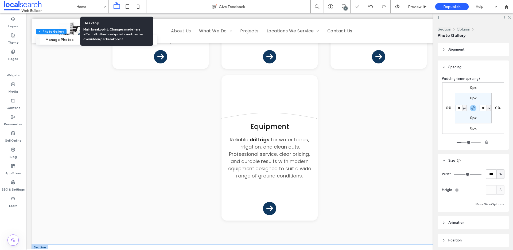
scroll to position [1115, 0]
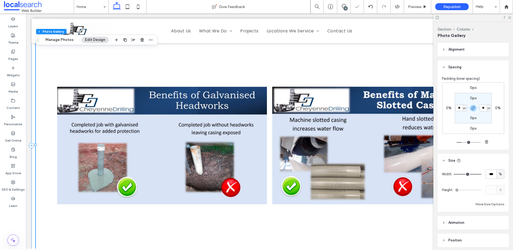
click at [510, 18] on icon at bounding box center [509, 16] width 3 height 3
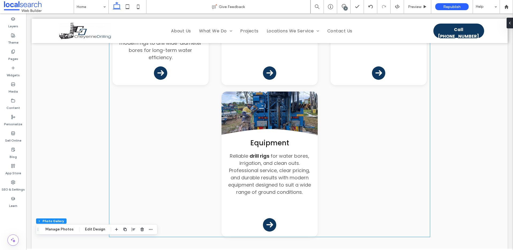
scroll to position [919, 0]
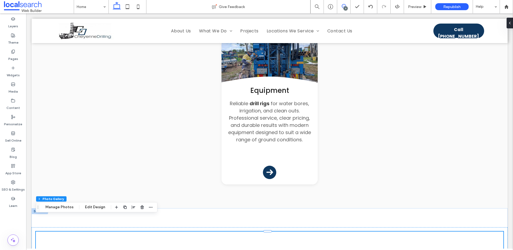
click at [345, 6] on icon at bounding box center [344, 6] width 4 height 4
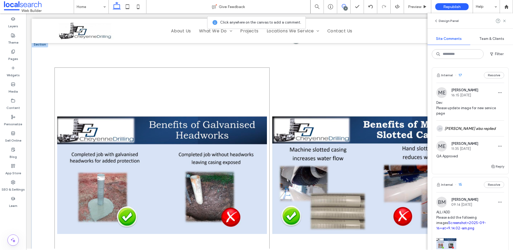
scroll to position [1049, 0]
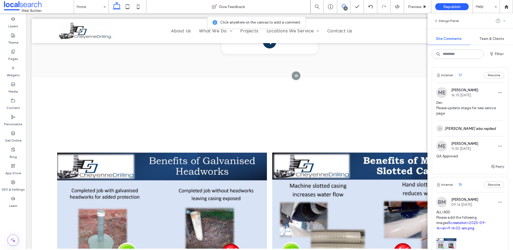
click at [504, 21] on icon at bounding box center [504, 21] width 4 height 4
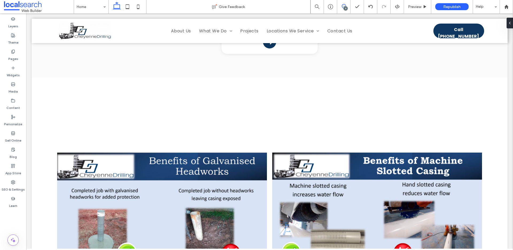
click at [343, 5] on icon at bounding box center [344, 6] width 4 height 4
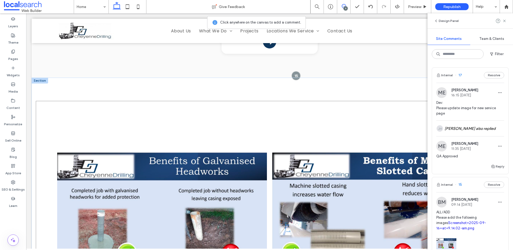
click at [50, 101] on div "Breathtaking colors of our planet Button Portraits of people from around the gl…" at bounding box center [270, 211] width 468 height 220
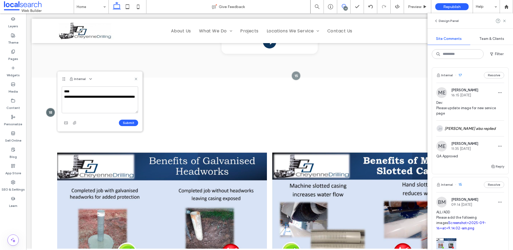
type textarea "**********"
click at [137, 79] on icon at bounding box center [136, 79] width 4 height 4
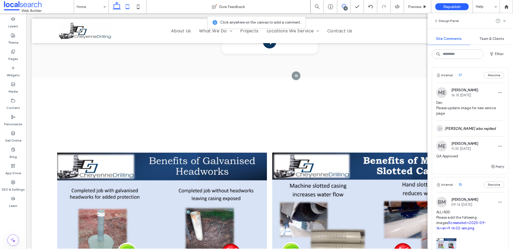
click at [128, 7] on icon at bounding box center [127, 6] width 11 height 11
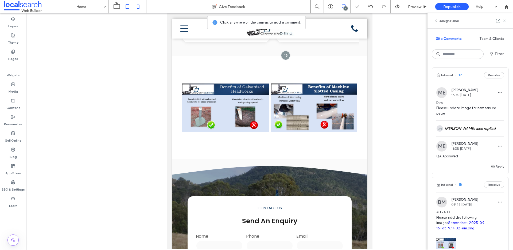
click at [140, 4] on icon at bounding box center [138, 6] width 11 height 11
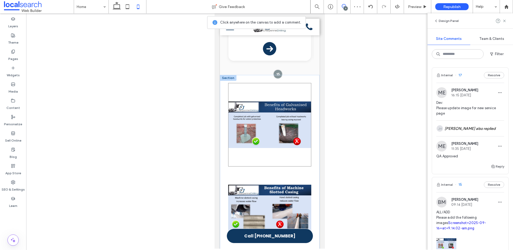
scroll to position [962, 0]
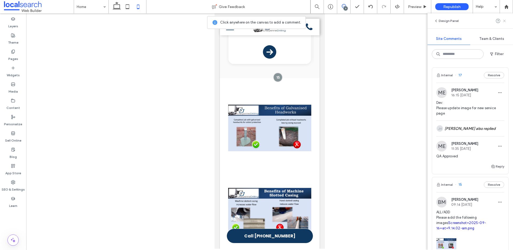
click at [504, 21] on icon at bounding box center [504, 21] width 4 height 4
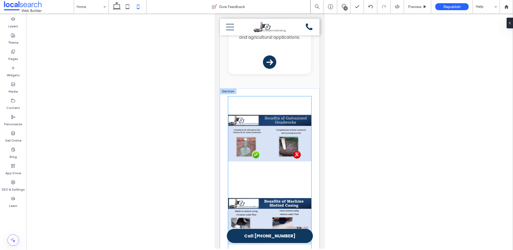
scroll to position [1072, 0]
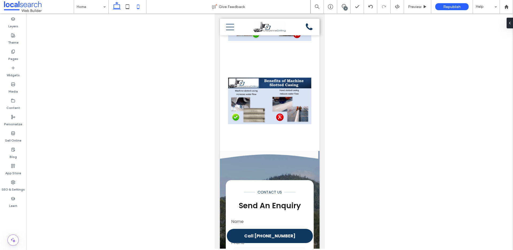
click at [121, 10] on icon at bounding box center [116, 6] width 11 height 11
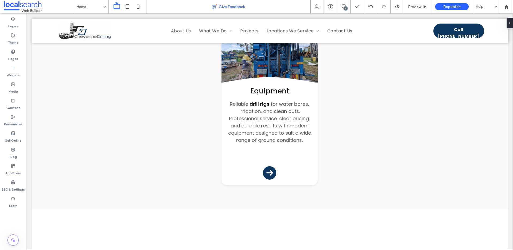
scroll to position [898, 0]
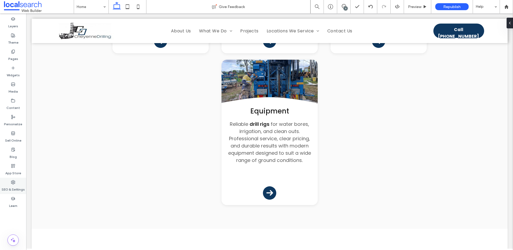
click at [12, 184] on label "SEO & Settings" at bounding box center [13, 187] width 23 height 7
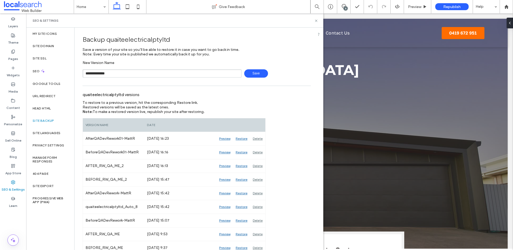
type input "**********"
click at [315, 21] on icon at bounding box center [316, 21] width 4 height 4
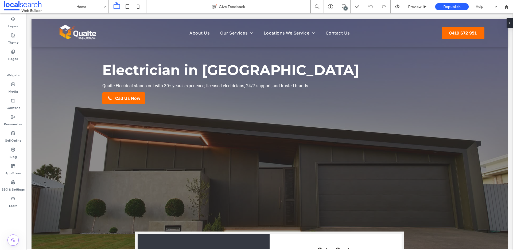
click at [345, 6] on div "8" at bounding box center [346, 8] width 4 height 4
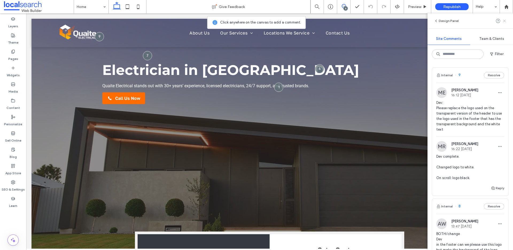
click at [505, 21] on icon at bounding box center [504, 21] width 4 height 4
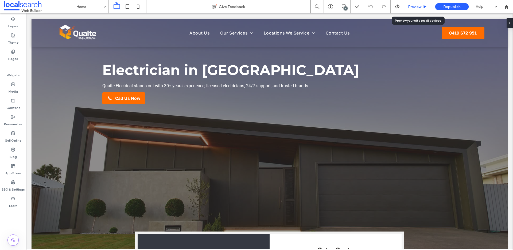
click at [417, 4] on div "Preview" at bounding box center [417, 6] width 27 height 13
click at [418, 6] on span "Preview" at bounding box center [414, 7] width 13 height 5
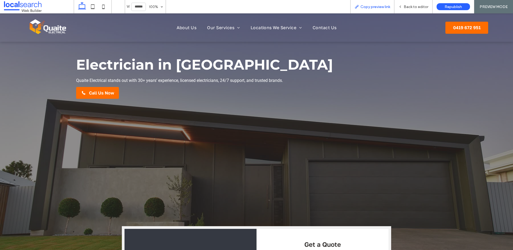
click at [387, 7] on span "Copy preview link" at bounding box center [375, 7] width 30 height 5
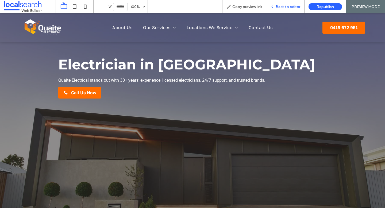
click at [287, 6] on span "Back to editor" at bounding box center [287, 7] width 25 height 5
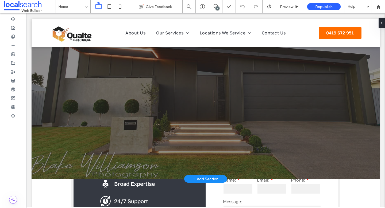
scroll to position [87, 0]
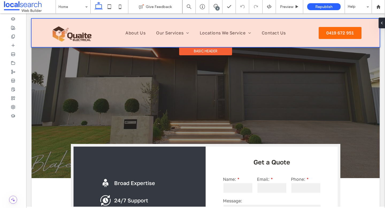
click at [82, 33] on div at bounding box center [206, 33] width 348 height 28
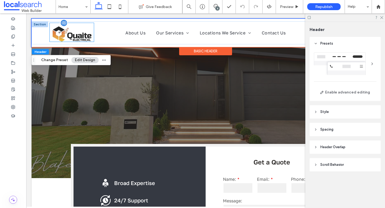
click at [86, 31] on img at bounding box center [72, 32] width 42 height 19
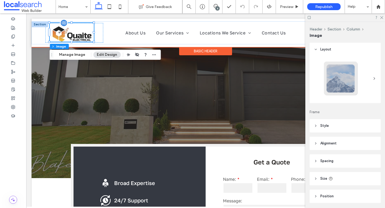
click at [84, 29] on img at bounding box center [72, 32] width 42 height 19
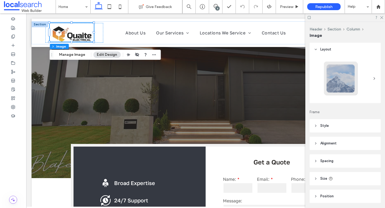
click at [106, 55] on button "Edit Design" at bounding box center [106, 55] width 27 height 6
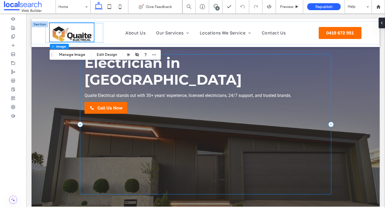
scroll to position [0, 0]
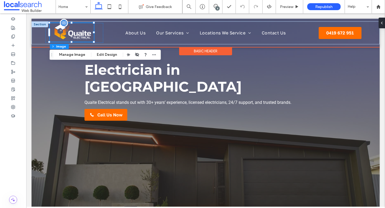
click at [82, 28] on img at bounding box center [72, 32] width 44 height 19
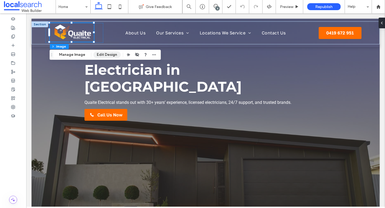
click at [104, 55] on button "Edit Design" at bounding box center [106, 55] width 27 height 6
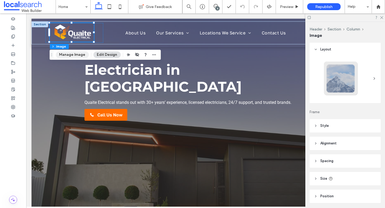
click at [77, 57] on button "Manage Image" at bounding box center [72, 55] width 33 height 6
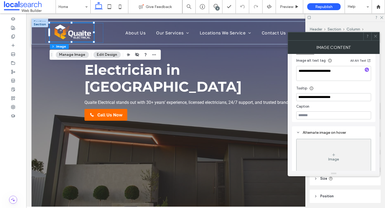
scroll to position [169, 0]
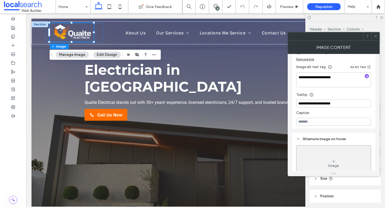
click at [104, 55] on button "Edit Design" at bounding box center [106, 55] width 27 height 6
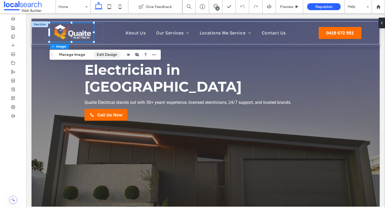
click at [99, 54] on button "Edit Design" at bounding box center [106, 55] width 27 height 6
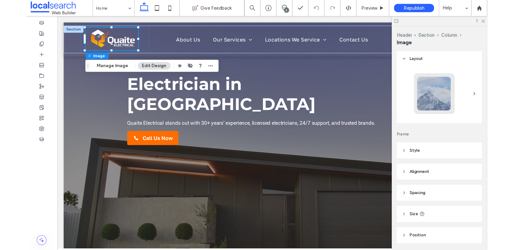
scroll to position [0, 0]
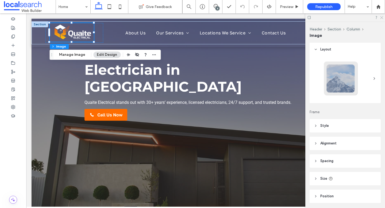
click at [380, 17] on icon at bounding box center [380, 16] width 3 height 3
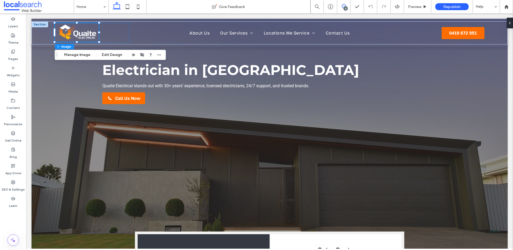
click at [345, 4] on icon at bounding box center [344, 6] width 4 height 4
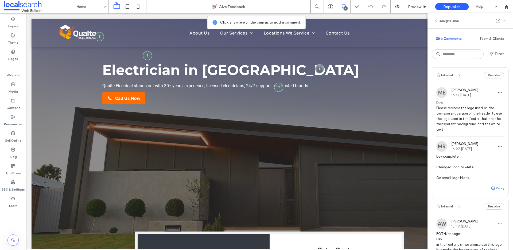
click at [493, 188] on button "Reply" at bounding box center [497, 188] width 13 height 6
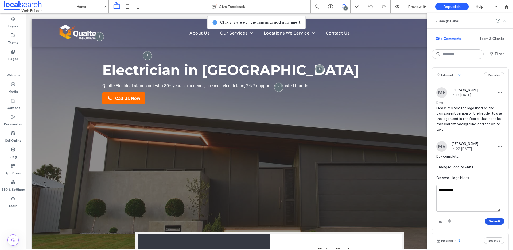
type textarea "**********"
click at [495, 219] on button "Submit" at bounding box center [494, 221] width 19 height 6
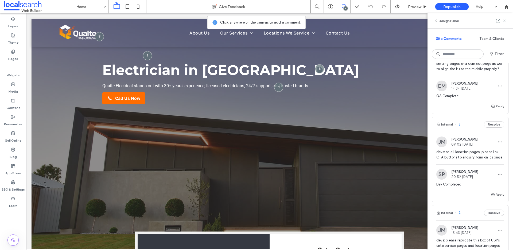
scroll to position [162, 0]
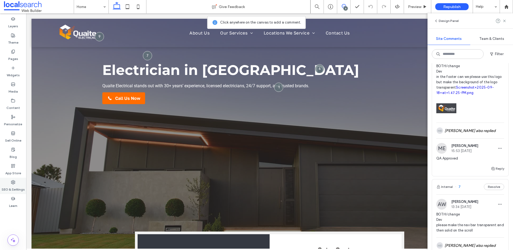
click at [13, 185] on label "SEO & Settings" at bounding box center [13, 187] width 23 height 7
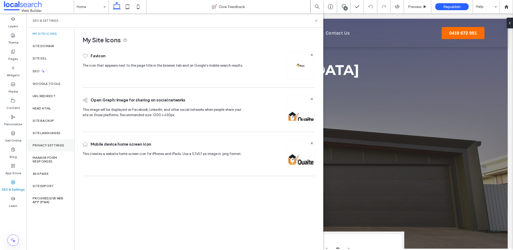
scroll to position [0, 0]
click at [53, 123] on div "Site Backup" at bounding box center [50, 120] width 48 height 12
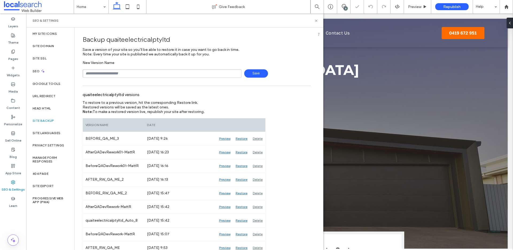
click at [103, 76] on input "text" at bounding box center [162, 73] width 159 height 8
type input "**********"
drag, startPoint x: 316, startPoint y: 22, endPoint x: 285, endPoint y: 2, distance: 36.3
click at [316, 22] on icon at bounding box center [316, 21] width 4 height 4
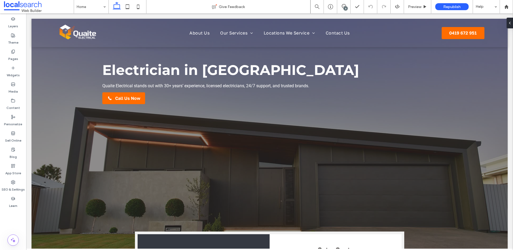
click at [345, 9] on div "8" at bounding box center [346, 8] width 4 height 4
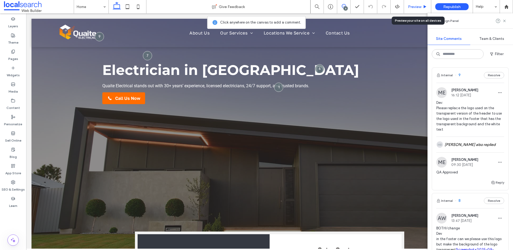
click at [419, 8] on span "Preview" at bounding box center [414, 7] width 13 height 5
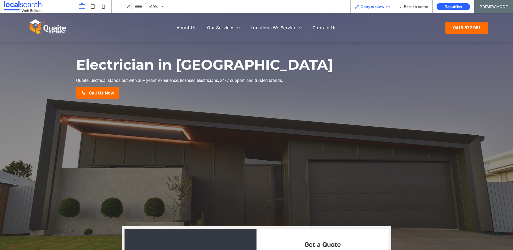
click at [386, 7] on span "Copy preview link" at bounding box center [375, 7] width 30 height 5
click at [410, 7] on span "Back to editor" at bounding box center [416, 7] width 25 height 5
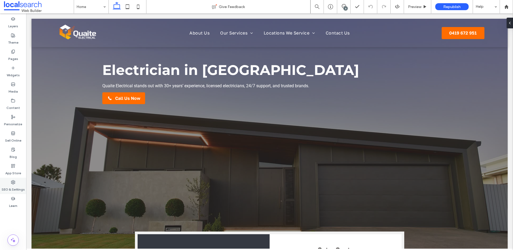
click at [8, 188] on label "SEO & Settings" at bounding box center [13, 187] width 23 height 7
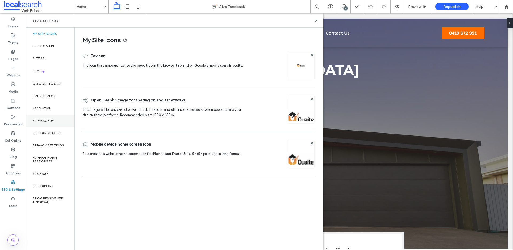
click at [52, 123] on div "Site Backup" at bounding box center [50, 120] width 48 height 12
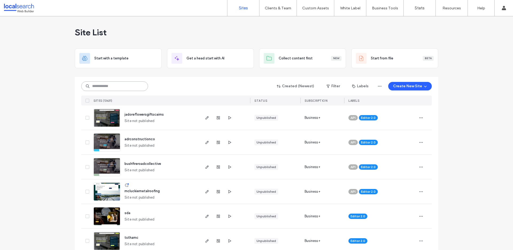
click at [106, 86] on input at bounding box center [114, 86] width 67 height 10
paste input "**********"
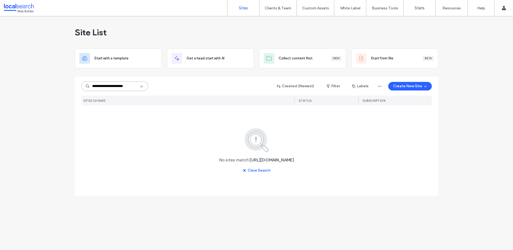
click at [106, 88] on input "**********" at bounding box center [114, 86] width 67 height 10
click at [128, 88] on input "**********" at bounding box center [114, 86] width 67 height 10
type input "**********"
click at [142, 86] on icon at bounding box center [141, 86] width 4 height 4
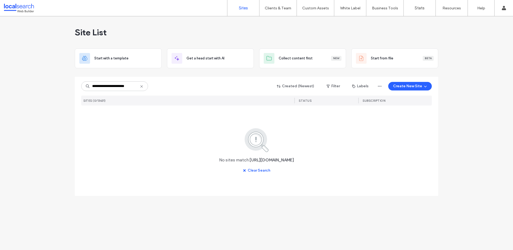
type input "**********"
click at [127, 87] on input "**********" at bounding box center [114, 86] width 67 height 10
